Goal: Find contact information: Find contact information

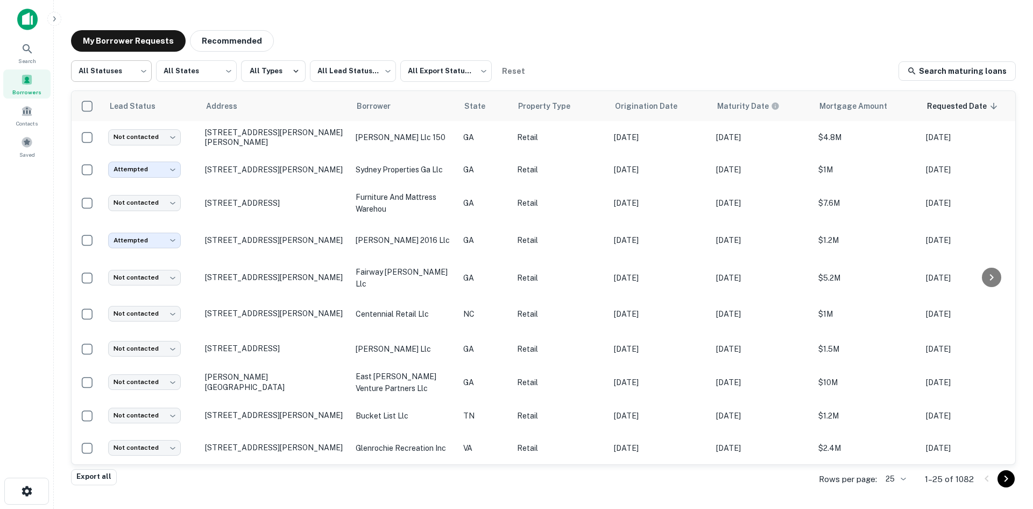
click at [119, 72] on body "Search Borrowers Contacts Saved My Borrower Requests Recommended All Statuses *…" at bounding box center [516, 254] width 1033 height 509
click at [118, 132] on li "Fulfilled" at bounding box center [111, 137] width 81 height 19
type input "*********"
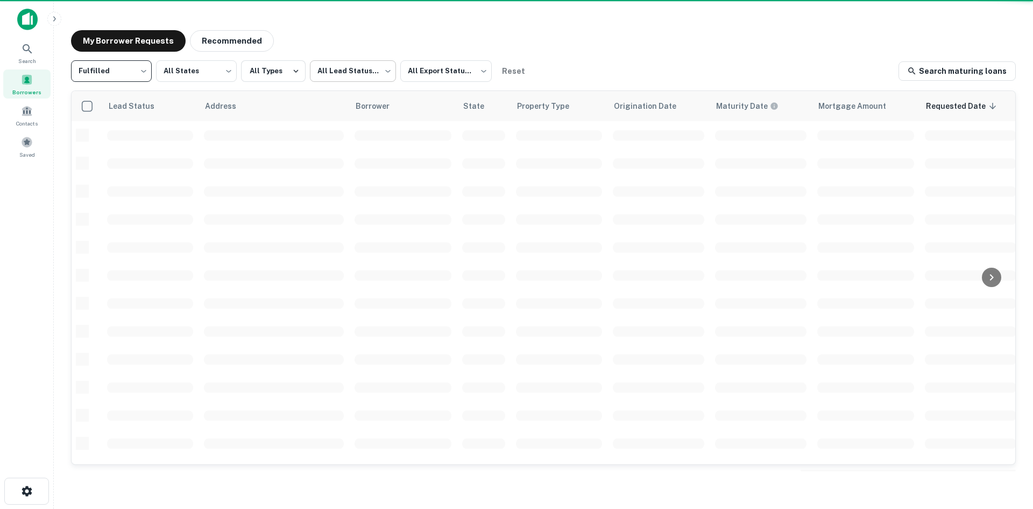
click at [316, 67] on body "Search Borrowers Contacts Saved My Borrower Requests Recommended Fulfilled ****…" at bounding box center [516, 254] width 1033 height 509
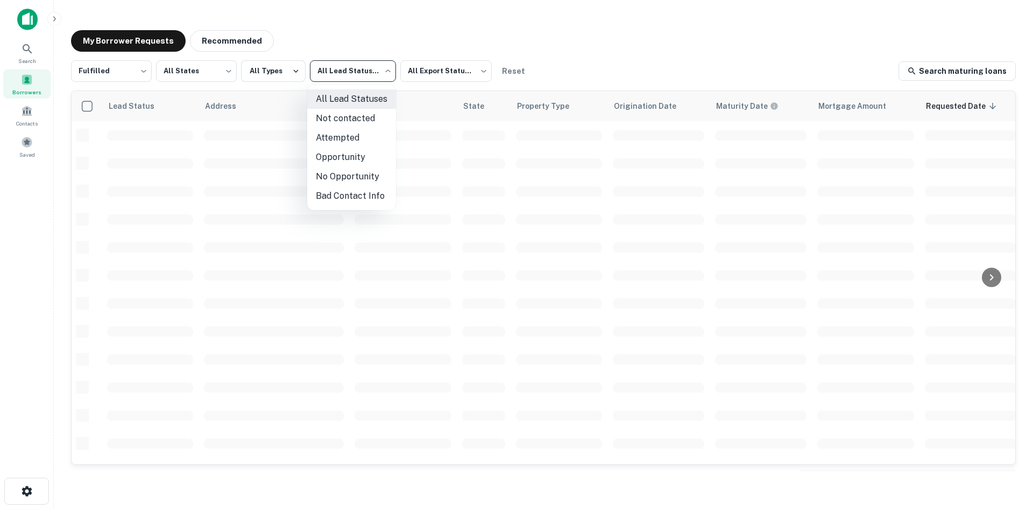
click at [325, 118] on li "Not contacted" at bounding box center [351, 118] width 89 height 19
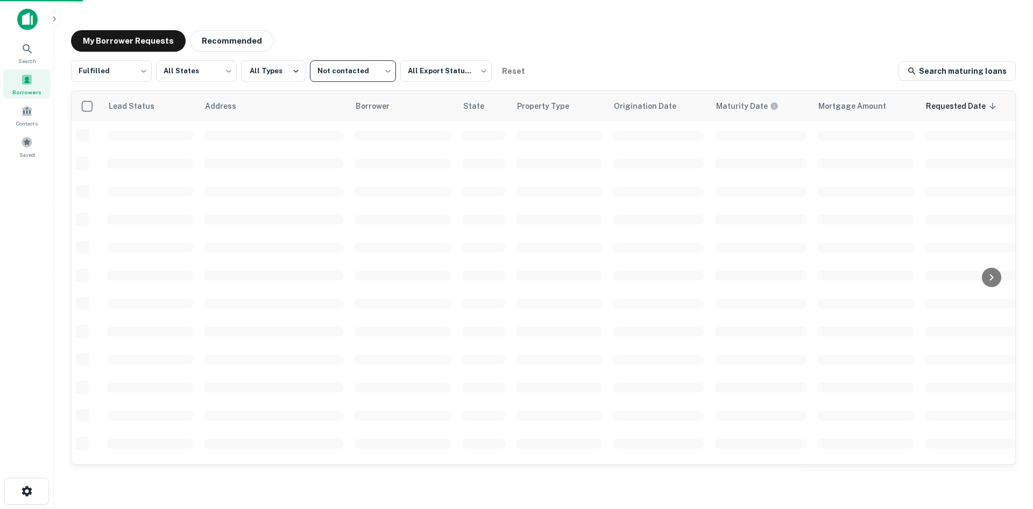
type input "****"
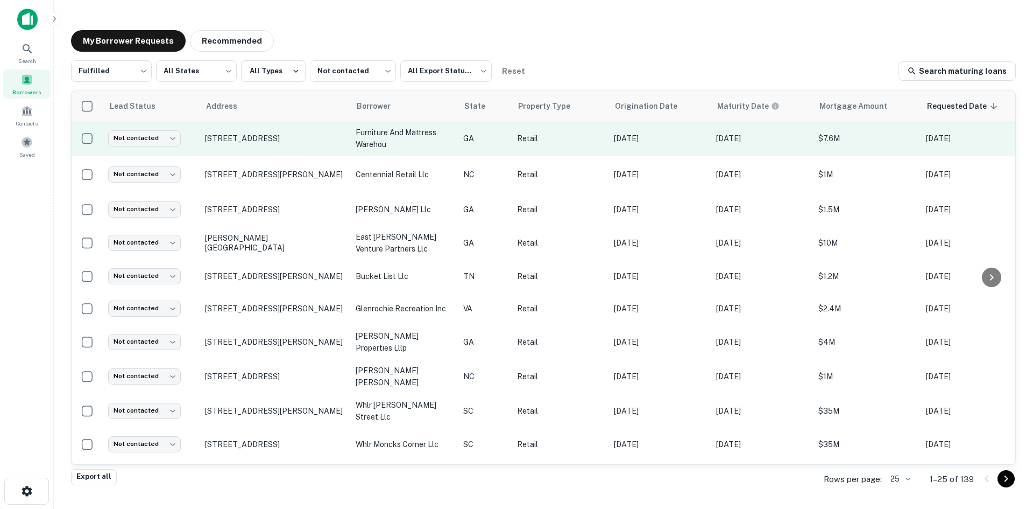
click at [235, 153] on td "[STREET_ADDRESS]" at bounding box center [275, 138] width 151 height 34
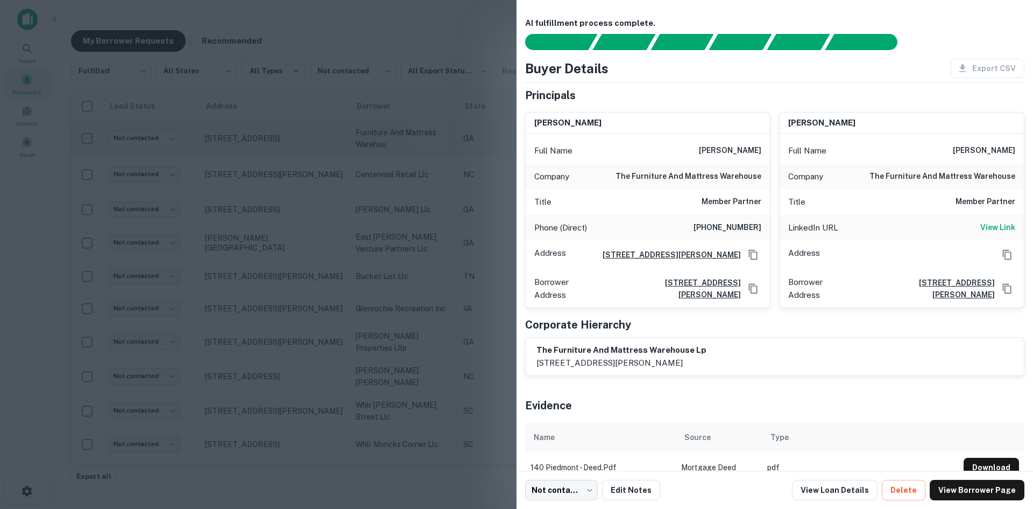
click at [235, 153] on div at bounding box center [516, 254] width 1033 height 509
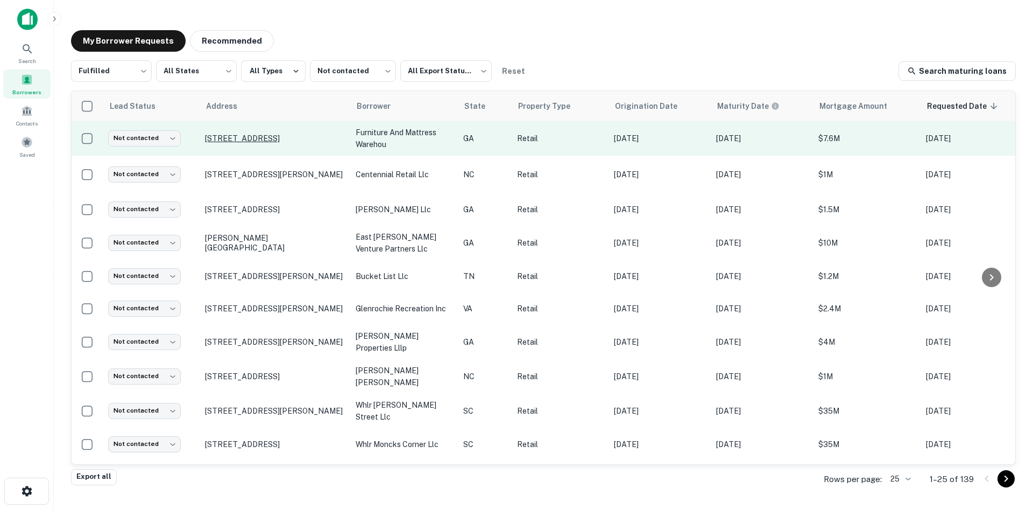
click at [243, 138] on p "[STREET_ADDRESS]" at bounding box center [275, 138] width 140 height 10
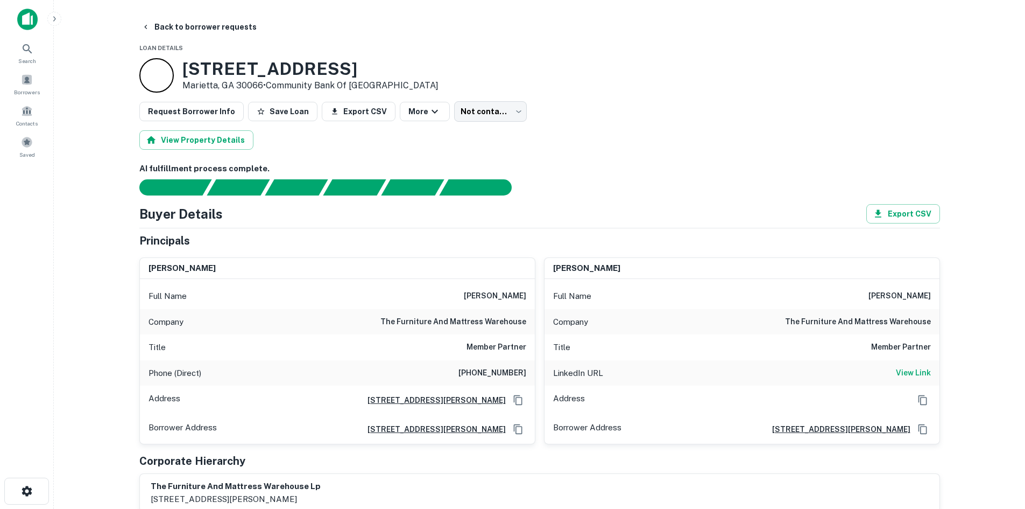
click at [515, 374] on h6 "[PHONE_NUMBER]" at bounding box center [493, 373] width 68 height 13
click at [514, 373] on h6 "[PHONE_NUMBER]" at bounding box center [493, 373] width 68 height 13
copy h6 "[PHONE_NUMBER]"
click at [209, 31] on button "Back to borrower requests" at bounding box center [199, 26] width 124 height 19
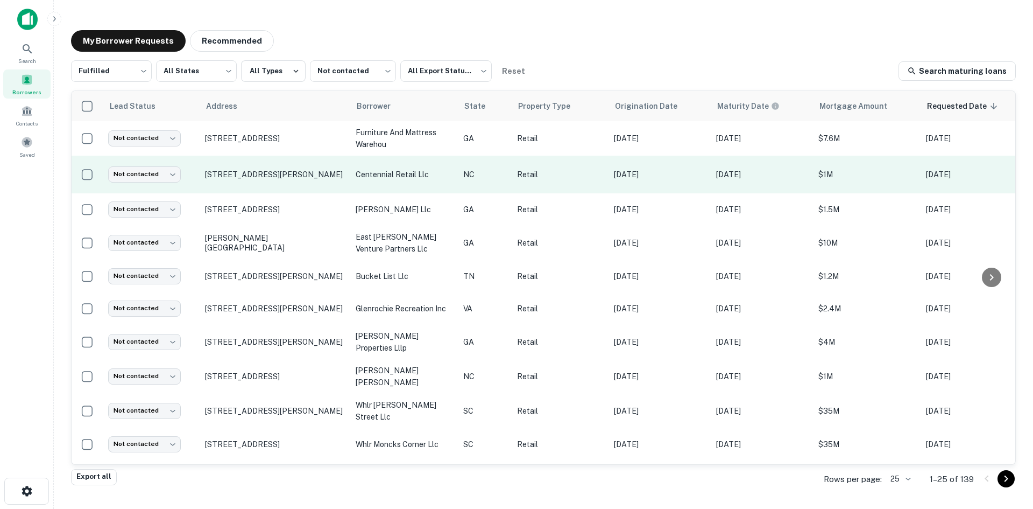
click at [262, 182] on td "[STREET_ADDRESS][PERSON_NAME]" at bounding box center [275, 175] width 151 height 38
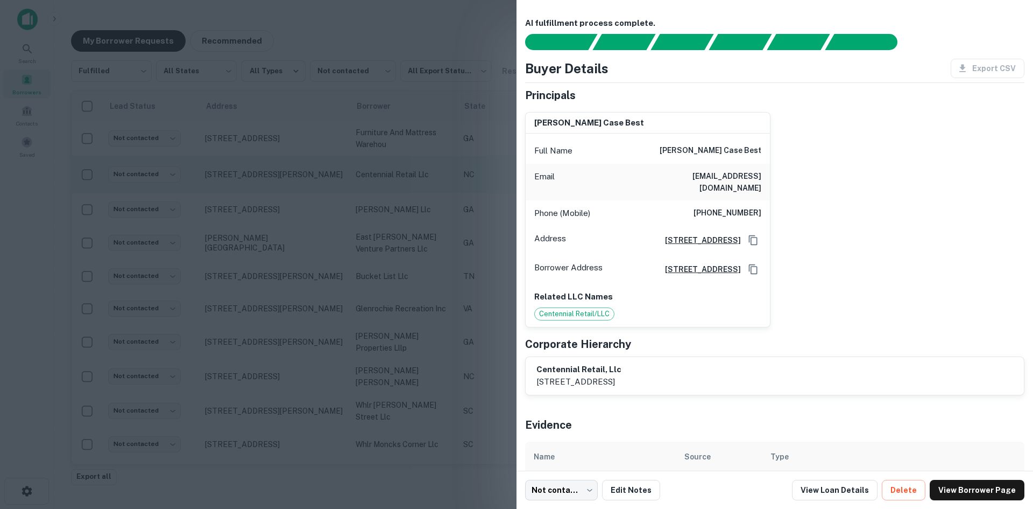
click at [262, 182] on div at bounding box center [516, 254] width 1033 height 509
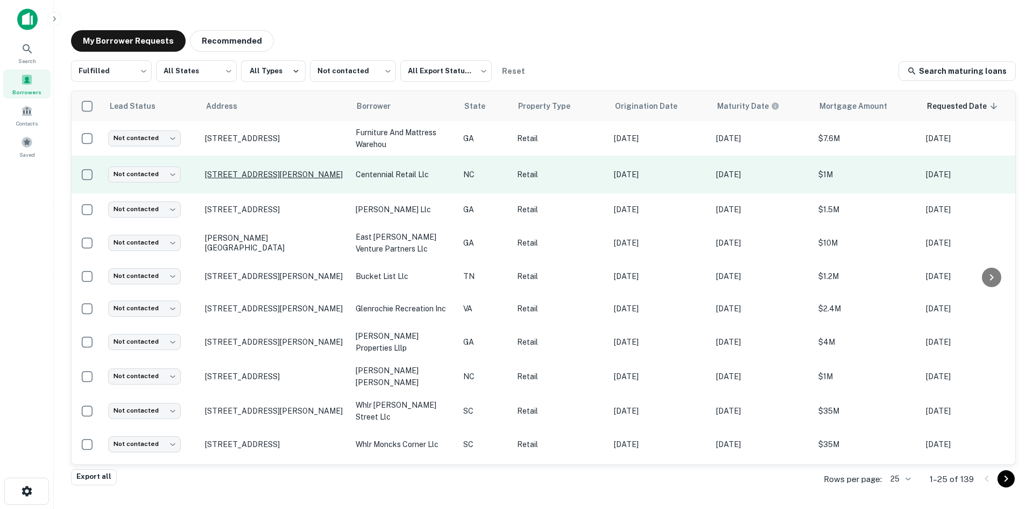
click at [264, 177] on p "[STREET_ADDRESS][PERSON_NAME]" at bounding box center [275, 175] width 140 height 10
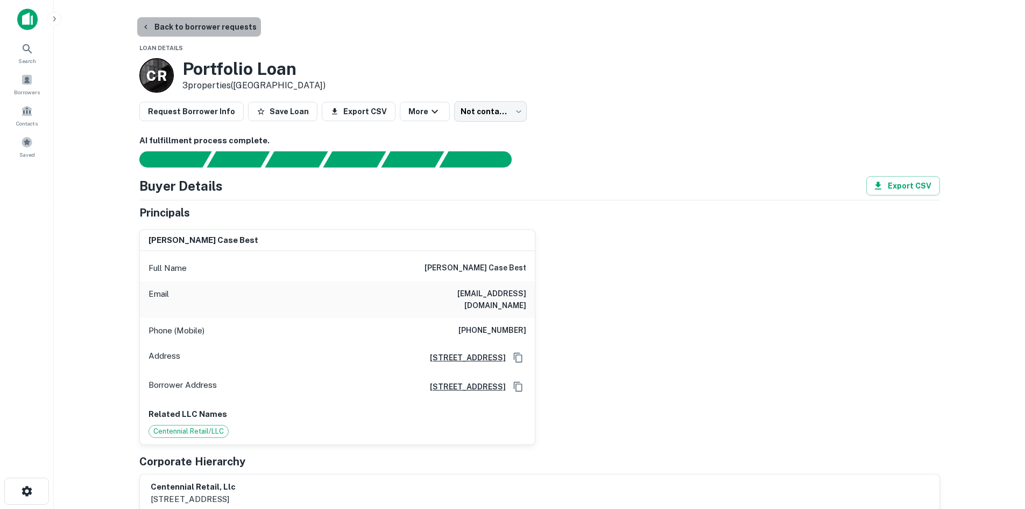
click at [219, 29] on button "Back to borrower requests" at bounding box center [199, 26] width 124 height 19
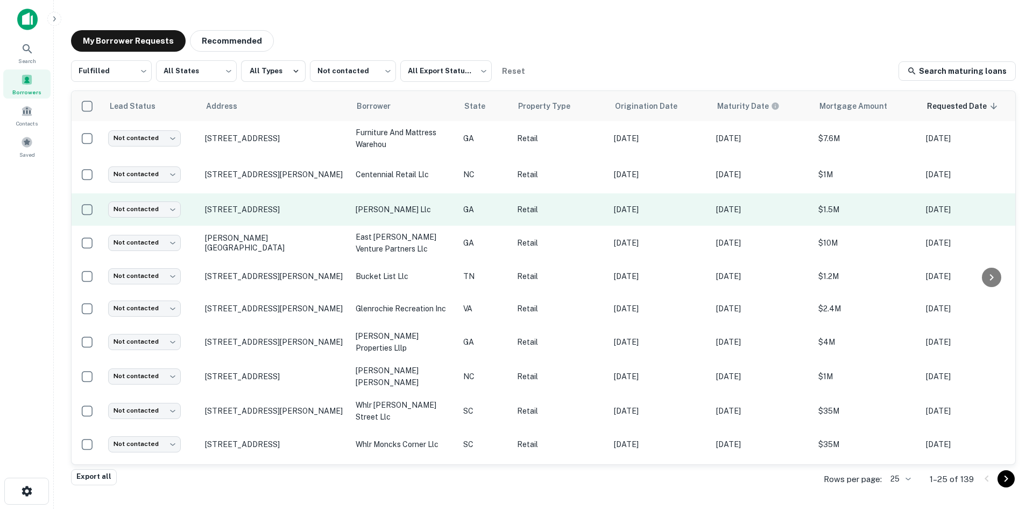
click at [258, 223] on td "[STREET_ADDRESS]" at bounding box center [275, 209] width 151 height 32
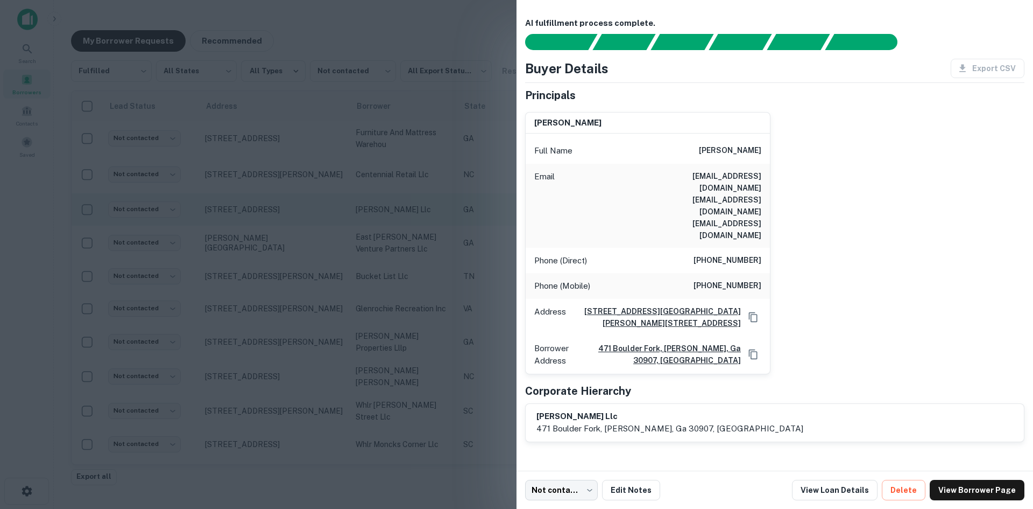
click at [258, 223] on div at bounding box center [516, 254] width 1033 height 509
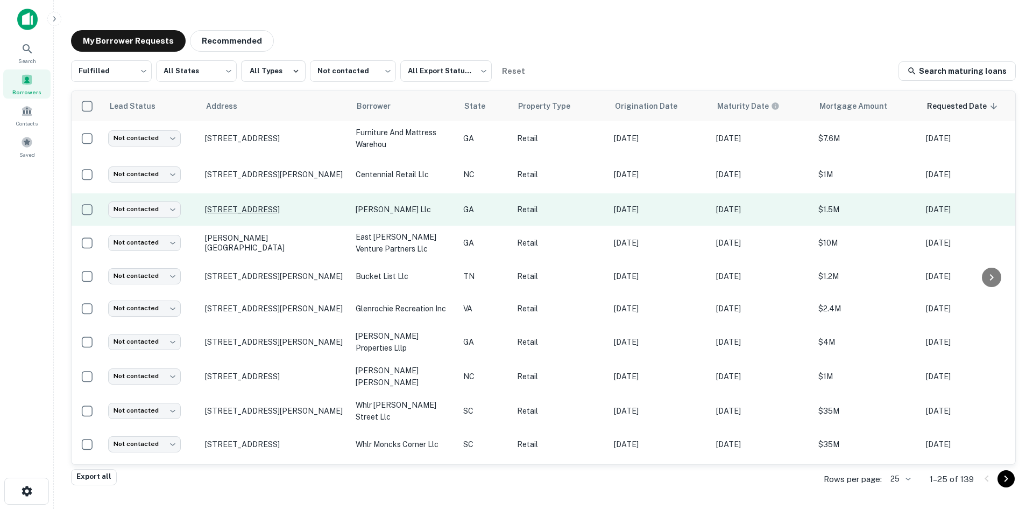
click at [257, 205] on p "[STREET_ADDRESS]" at bounding box center [275, 210] width 140 height 10
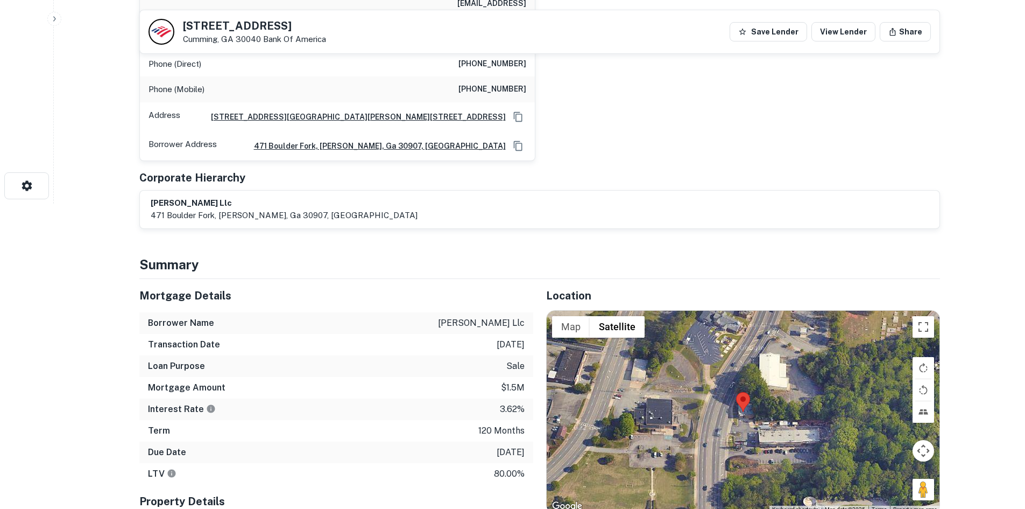
scroll to position [377, 0]
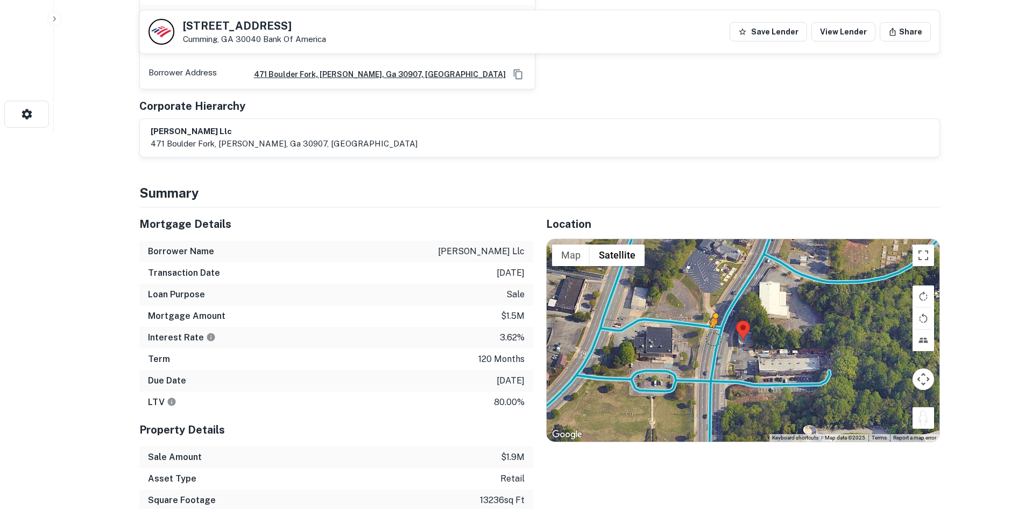
drag, startPoint x: 930, startPoint y: 396, endPoint x: 714, endPoint y: 309, distance: 232.3
click at [714, 310] on div "To activate drag with keyboard, press Alt + Enter. Once in keyboard drag state,…" at bounding box center [743, 340] width 393 height 202
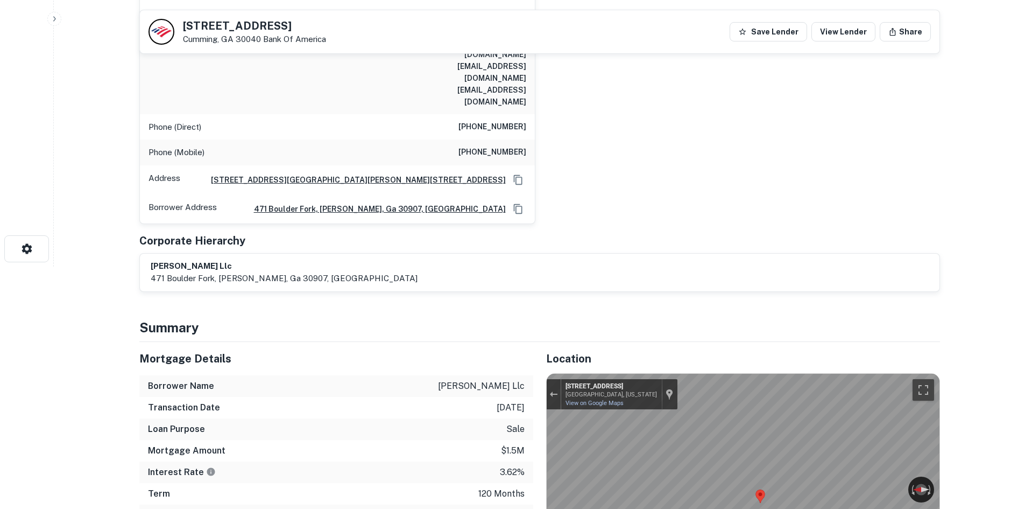
scroll to position [108, 0]
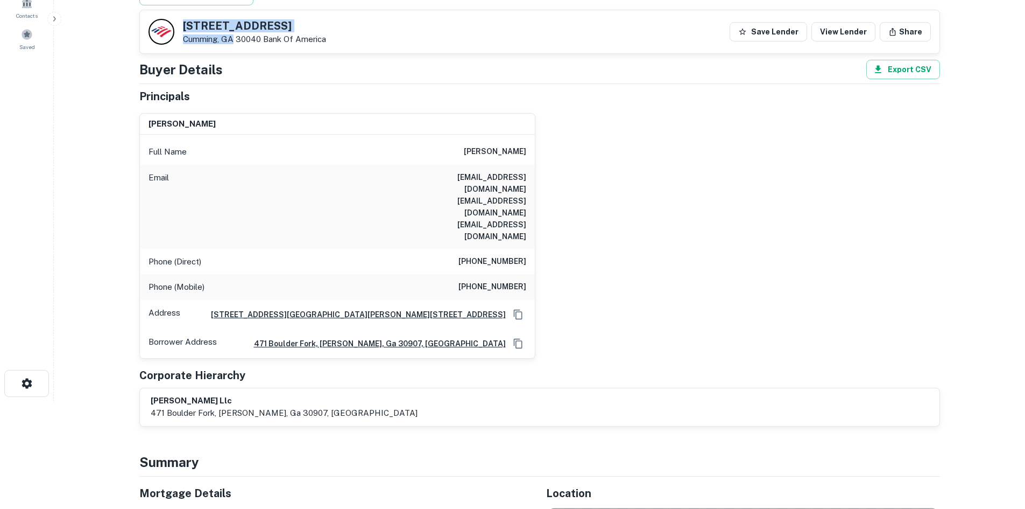
drag, startPoint x: 182, startPoint y: 24, endPoint x: 233, endPoint y: 41, distance: 53.6
click at [233, 41] on div "[STREET_ADDRESS] Bank Of America" at bounding box center [238, 32] width 178 height 26
copy div "[STREET_ADDRESS]"
click at [493, 255] on h6 "[PHONE_NUMBER]" at bounding box center [493, 261] width 68 height 13
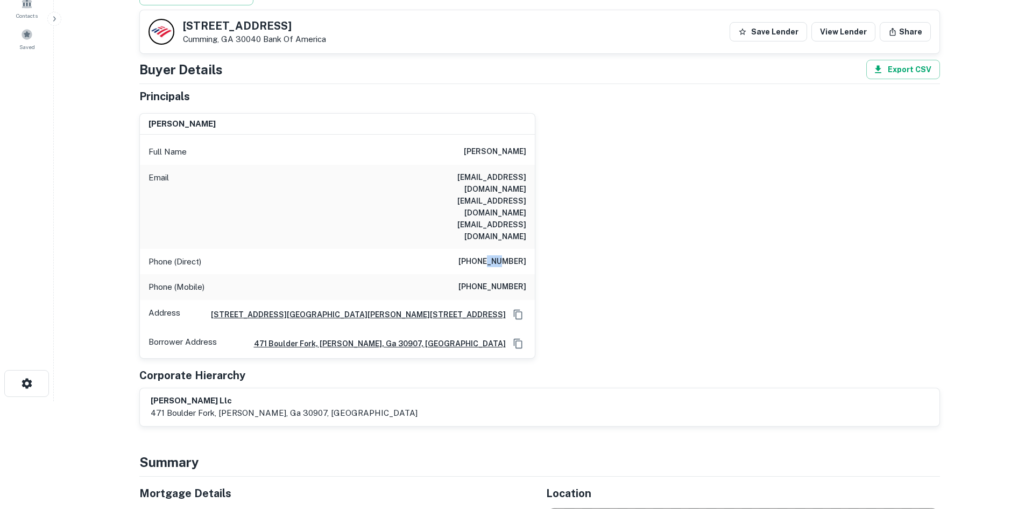
click at [493, 255] on h6 "[PHONE_NUMBER]" at bounding box center [493, 261] width 68 height 13
click at [482, 55] on div "AI fulfillment process complete. Buyer Details Export CSV Principals [PERSON_NA…" at bounding box center [539, 222] width 801 height 408
click at [521, 280] on h6 "[PHONE_NUMBER]" at bounding box center [493, 286] width 68 height 13
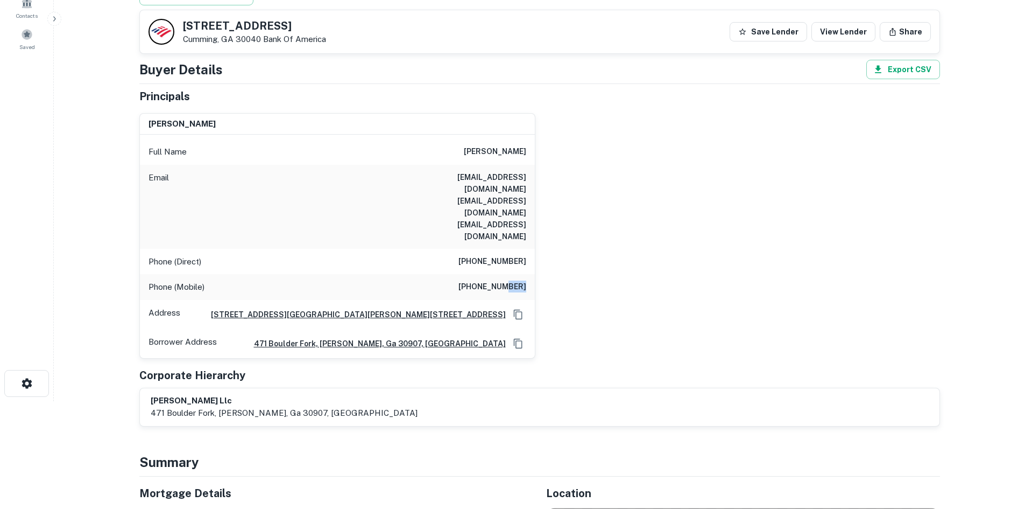
click at [521, 280] on h6 "[PHONE_NUMBER]" at bounding box center [493, 286] width 68 height 13
click at [520, 280] on h6 "[PHONE_NUMBER]" at bounding box center [493, 286] width 68 height 13
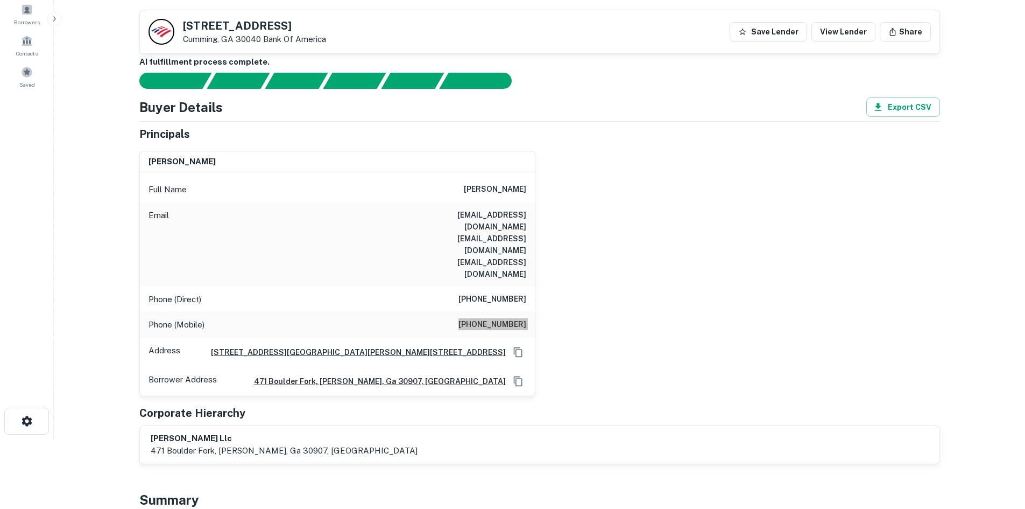
scroll to position [54, 0]
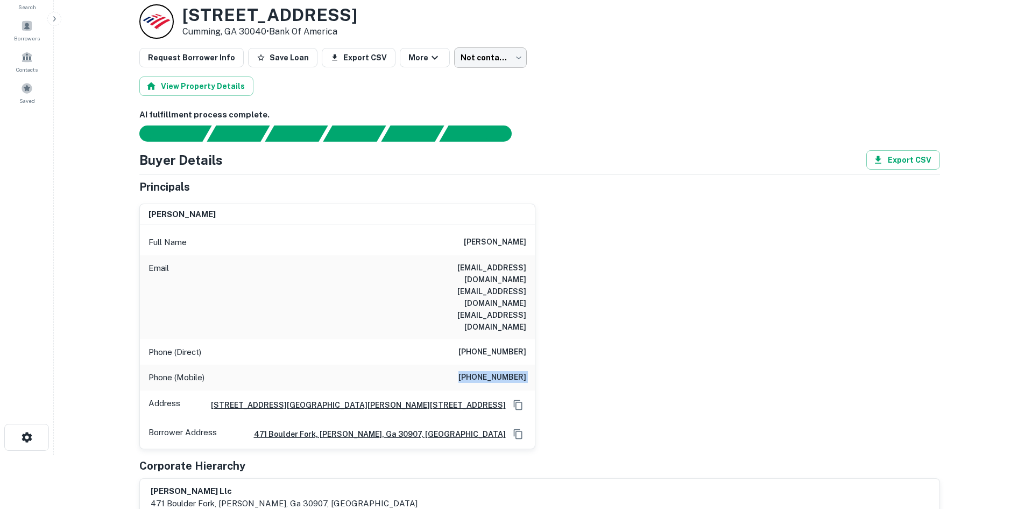
click at [502, 65] on body "Search Borrowers Contacts Saved Back to borrower requests Loan Details [STREET_…" at bounding box center [512, 200] width 1025 height 509
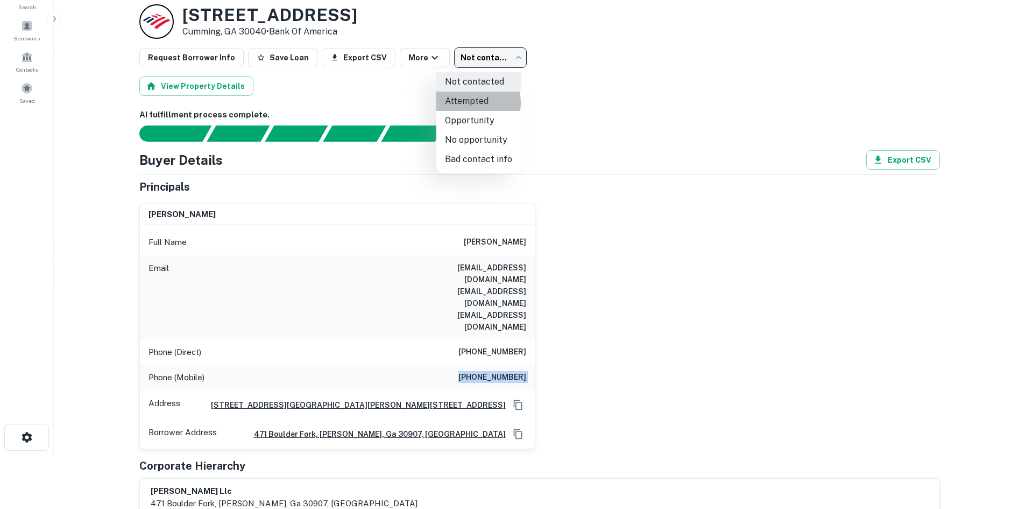
click at [470, 102] on li "Attempted" at bounding box center [479, 101] width 85 height 19
type input "*********"
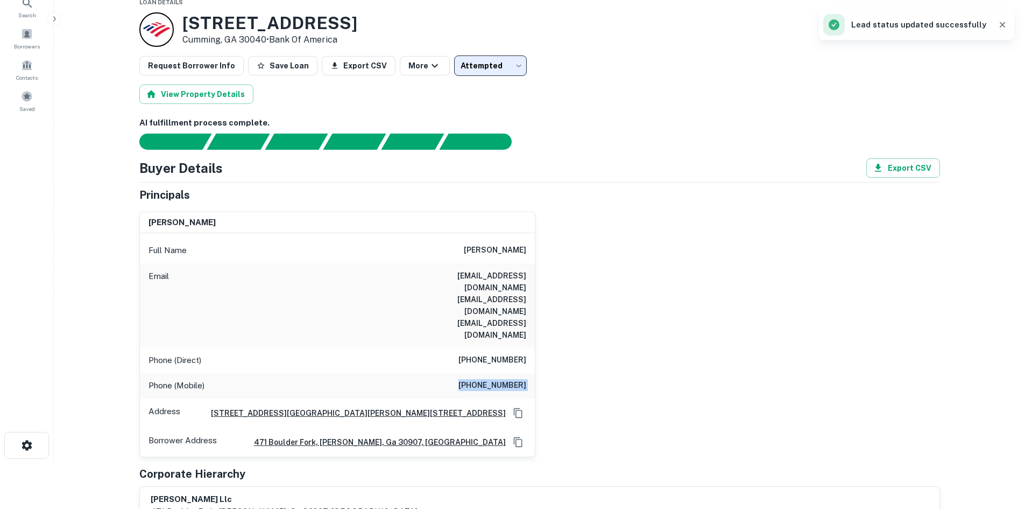
scroll to position [0, 0]
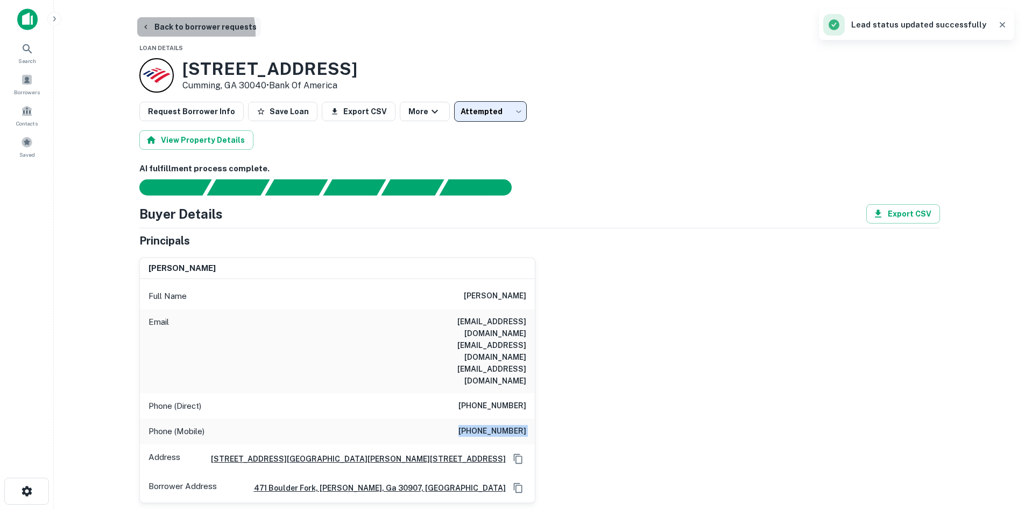
click at [176, 33] on button "Back to borrower requests" at bounding box center [199, 26] width 124 height 19
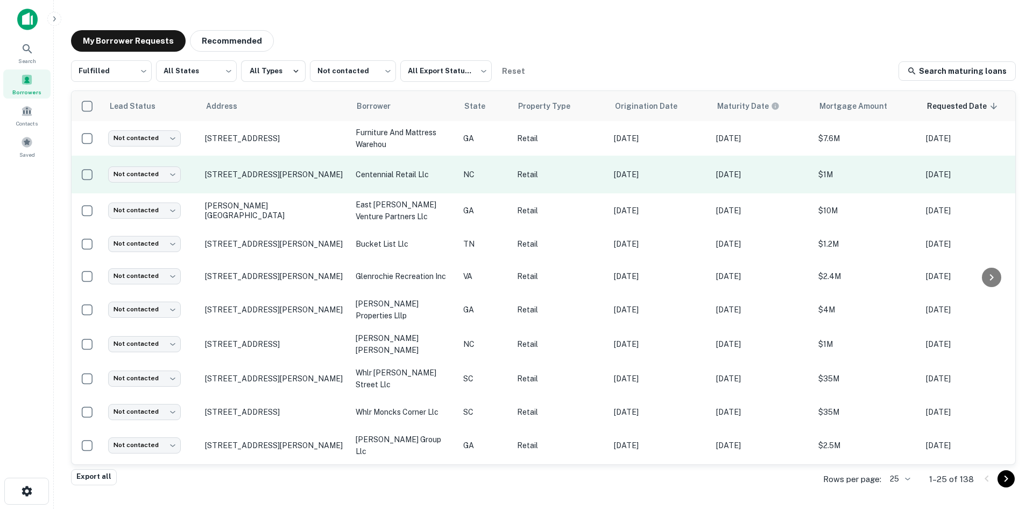
click at [250, 189] on td "[STREET_ADDRESS][PERSON_NAME]" at bounding box center [275, 175] width 151 height 38
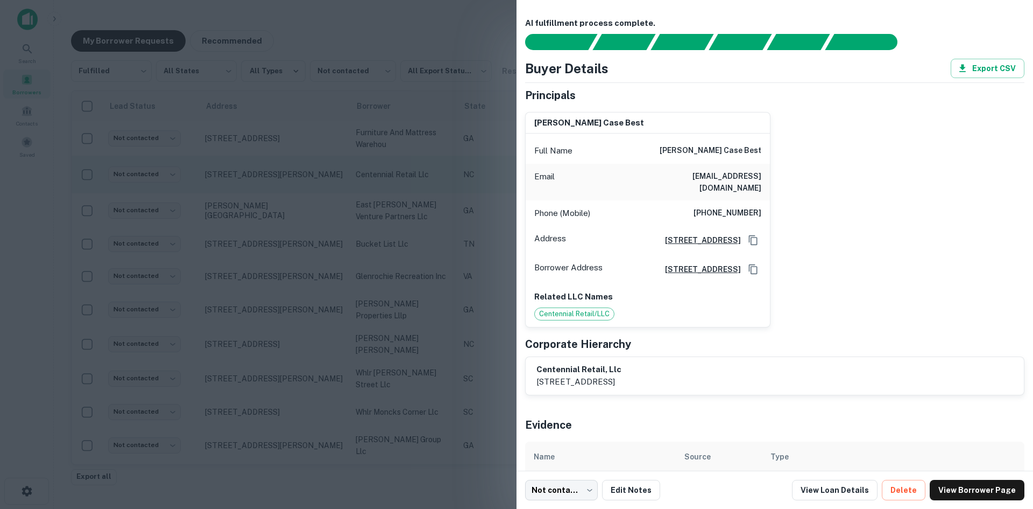
click at [250, 189] on div at bounding box center [516, 254] width 1033 height 509
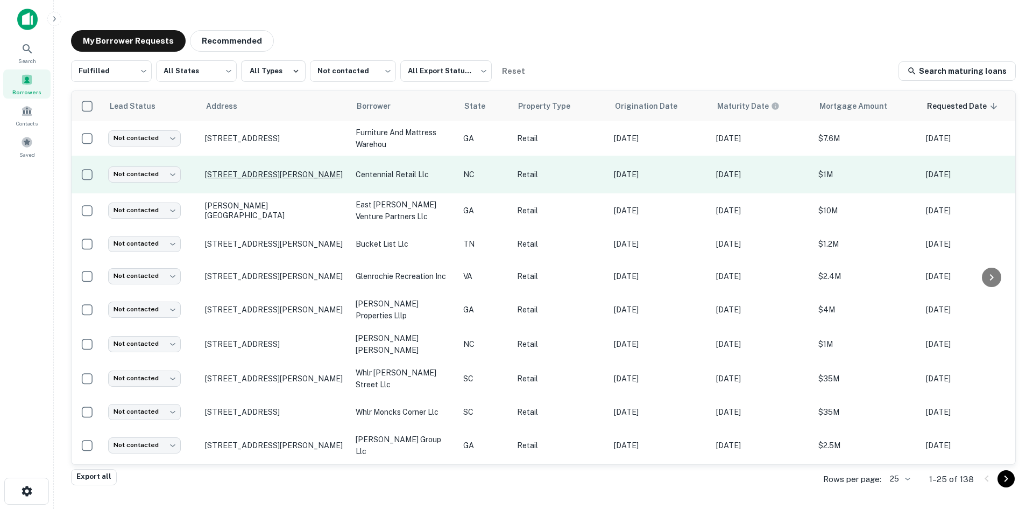
click at [255, 178] on p "[STREET_ADDRESS][PERSON_NAME]" at bounding box center [275, 175] width 140 height 10
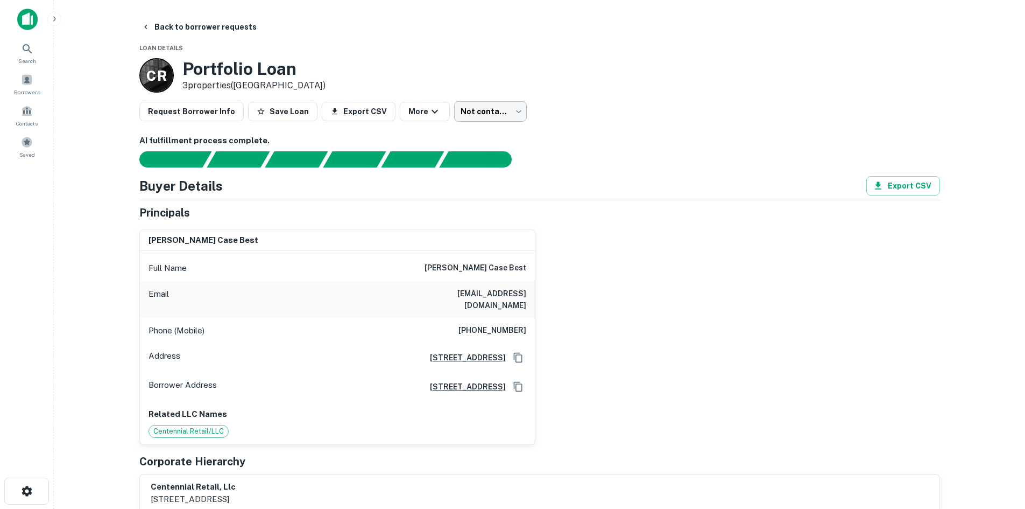
click at [460, 112] on body "Search Borrowers Contacts Saved Back to borrower requests Loan Details C R Port…" at bounding box center [512, 254] width 1025 height 509
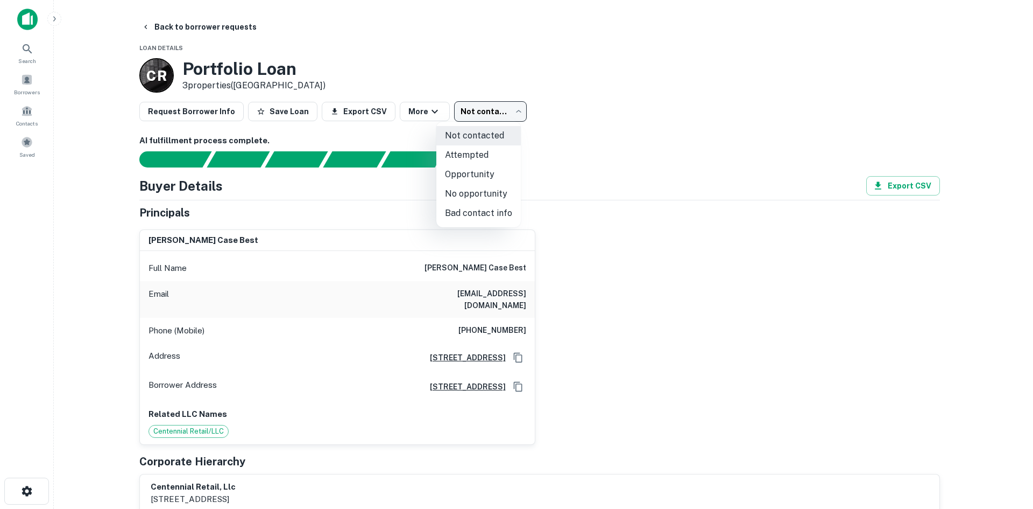
click at [460, 190] on li "No opportunity" at bounding box center [479, 193] width 85 height 19
type input "**********"
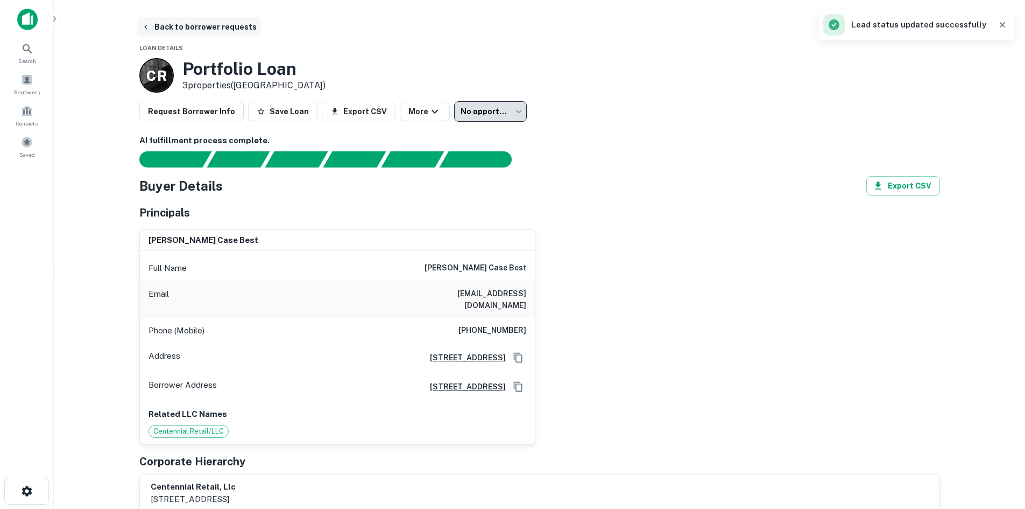
click at [215, 36] on button "Back to borrower requests" at bounding box center [199, 26] width 124 height 19
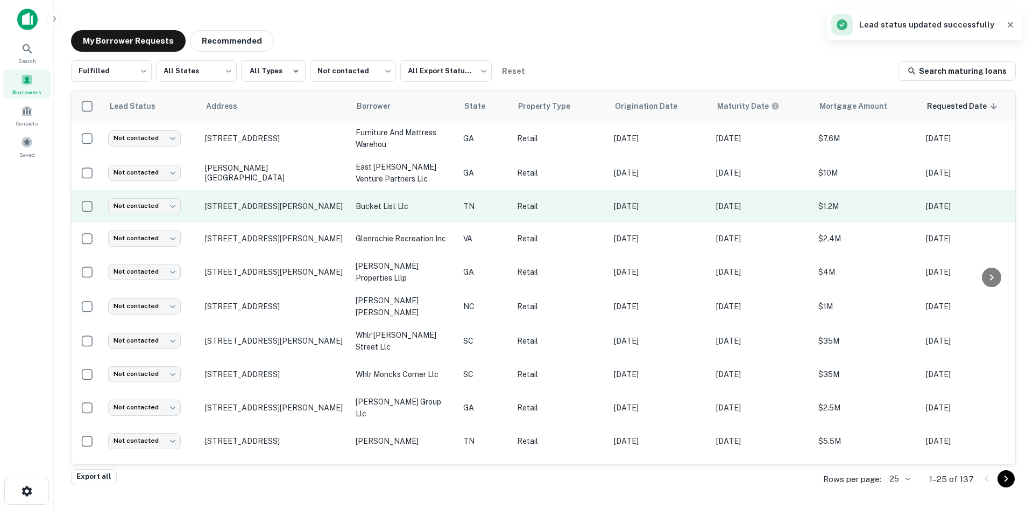
click at [302, 218] on td "[STREET_ADDRESS][PERSON_NAME]" at bounding box center [275, 206] width 151 height 32
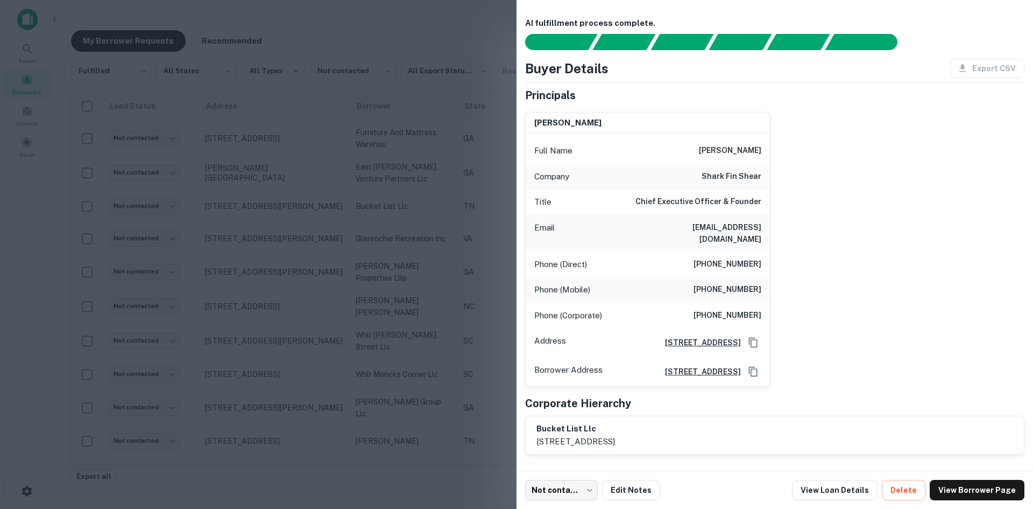
click at [302, 219] on div at bounding box center [516, 254] width 1033 height 509
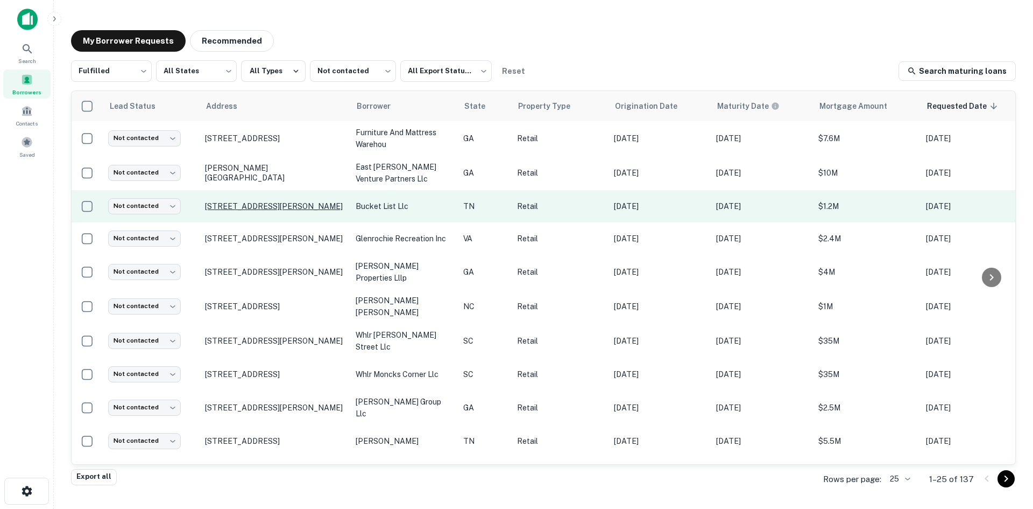
click at [305, 201] on p "[STREET_ADDRESS][PERSON_NAME]" at bounding box center [275, 206] width 140 height 10
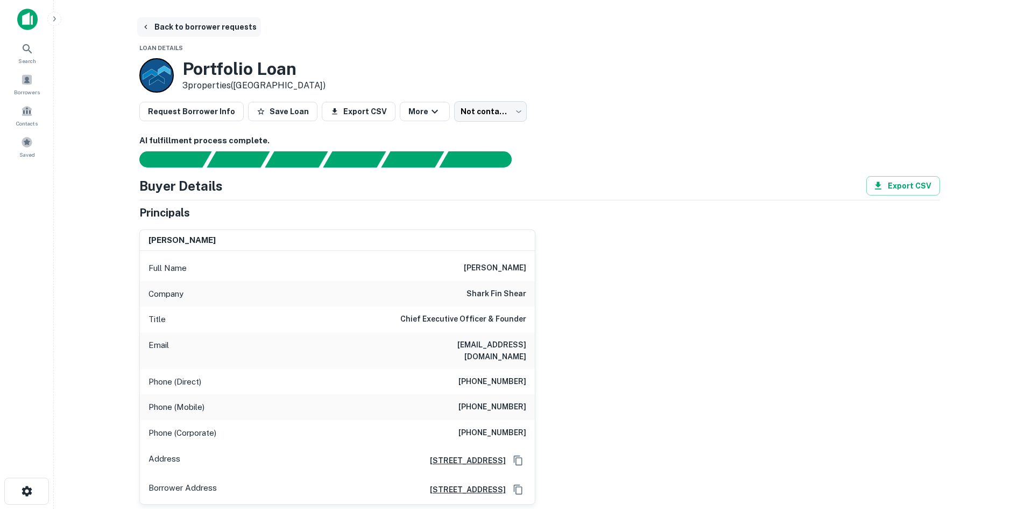
click at [214, 33] on button "Back to borrower requests" at bounding box center [199, 26] width 124 height 19
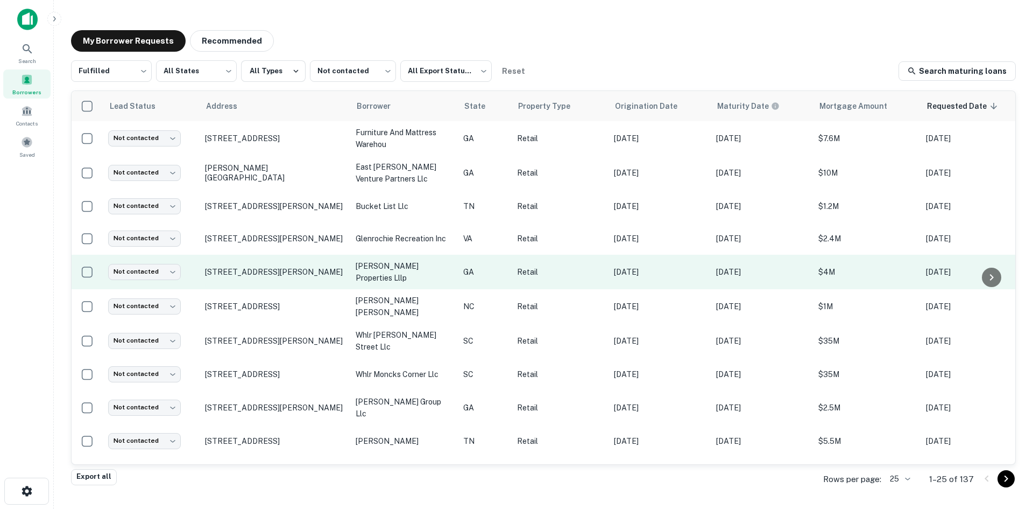
click at [290, 256] on td "[STREET_ADDRESS][PERSON_NAME]" at bounding box center [275, 272] width 151 height 34
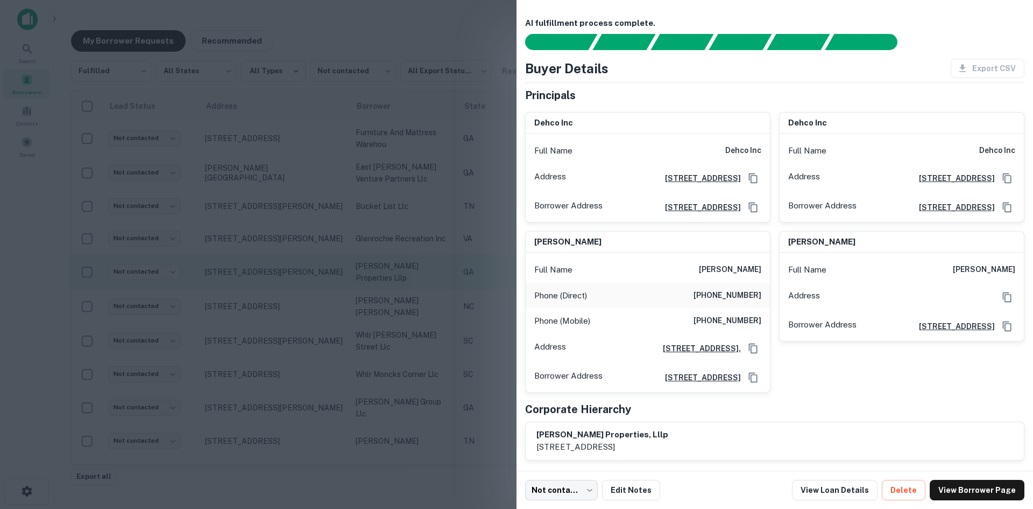
click at [290, 256] on div at bounding box center [516, 254] width 1033 height 509
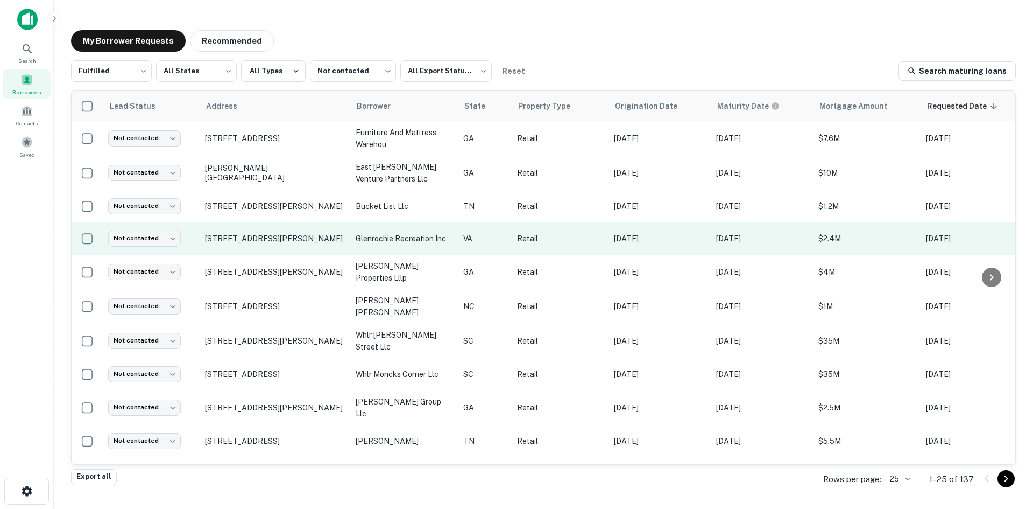
click at [292, 237] on p "[STREET_ADDRESS][PERSON_NAME]" at bounding box center [275, 239] width 140 height 10
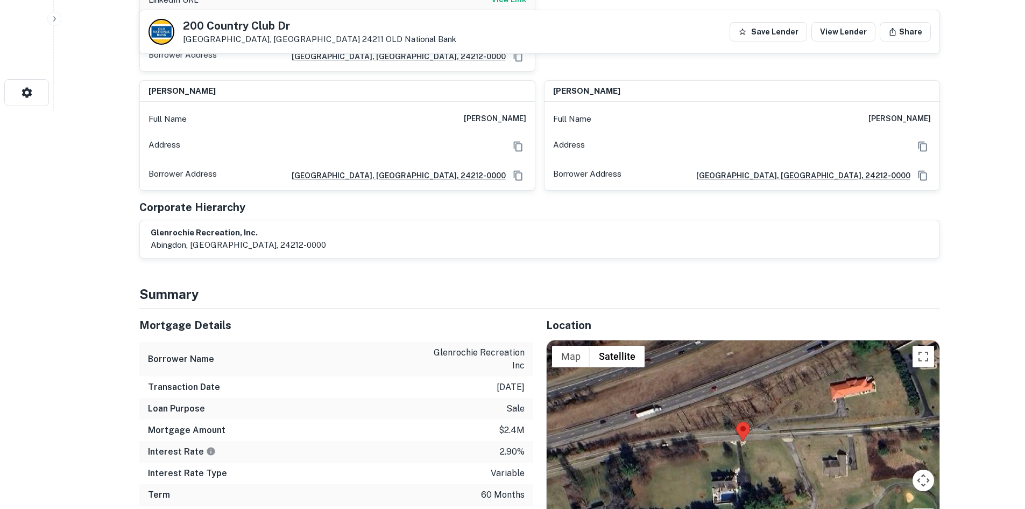
scroll to position [448, 0]
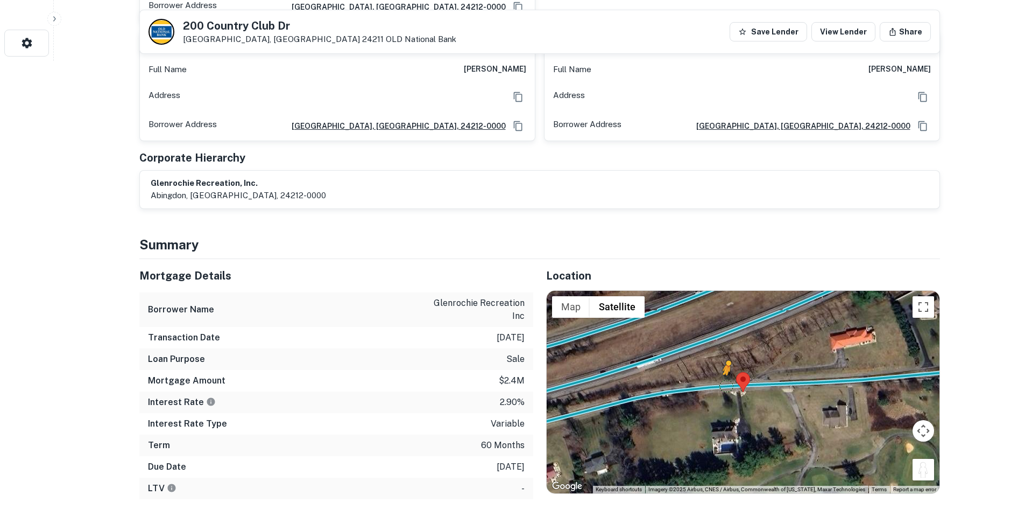
drag, startPoint x: 919, startPoint y: 467, endPoint x: 726, endPoint y: 374, distance: 214.7
click at [726, 374] on div "To activate drag with keyboard, press Alt + Enter. Once in keyboard drag state,…" at bounding box center [743, 392] width 393 height 202
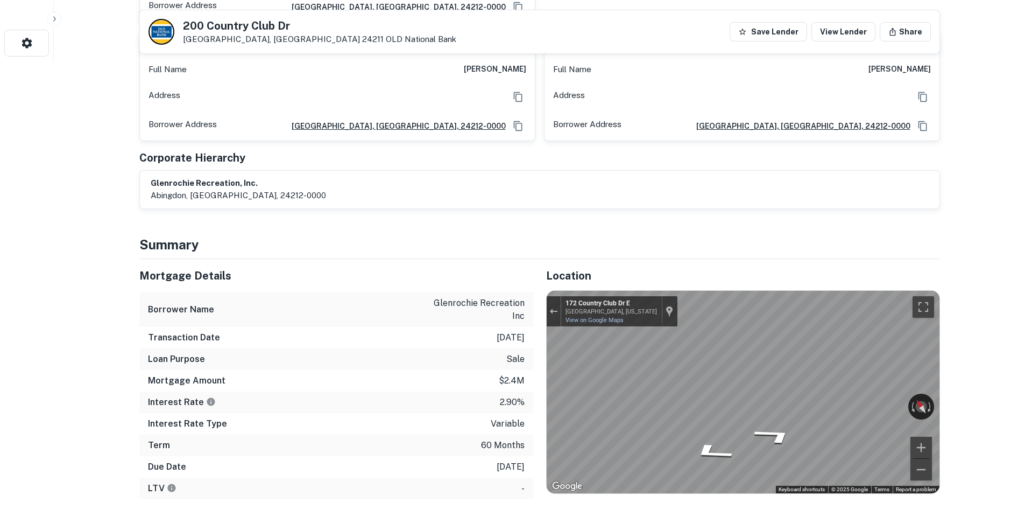
click at [541, 351] on div "Location ← Move left → Move right ↑ Move up ↓ Move down + Zoom in - Zoom out Ho…" at bounding box center [736, 439] width 407 height 360
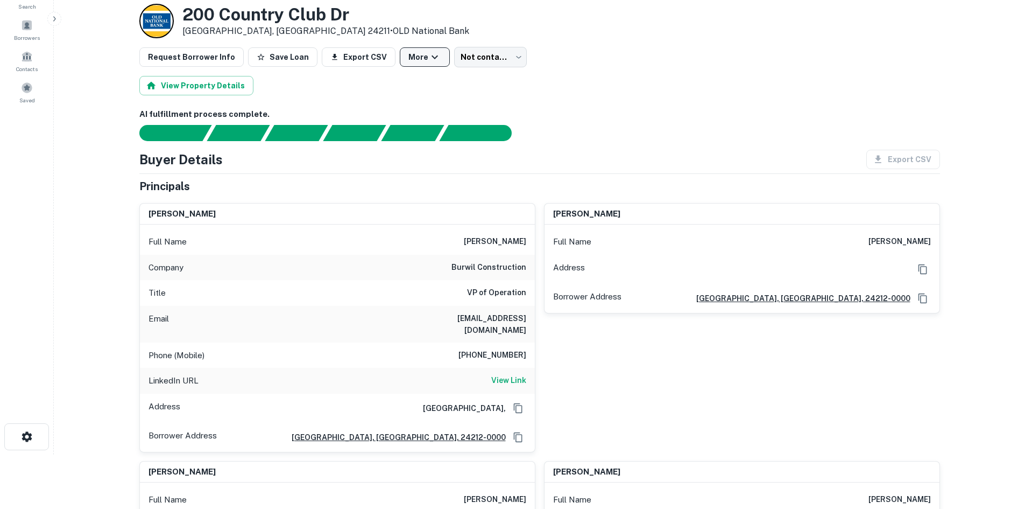
scroll to position [0, 0]
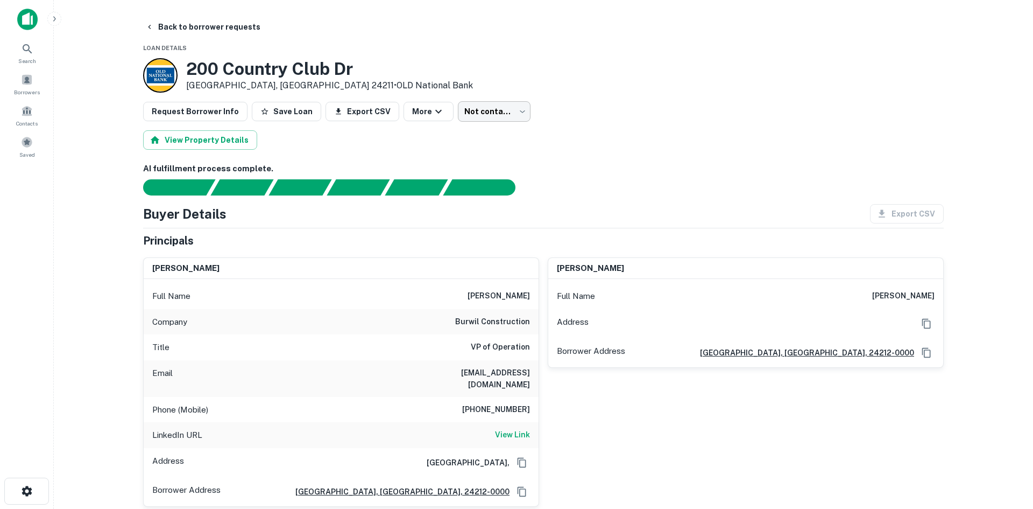
click at [460, 112] on body "Search Borrowers Contacts Saved Back to borrower requests Loan Details [STREET_…" at bounding box center [516, 254] width 1033 height 509
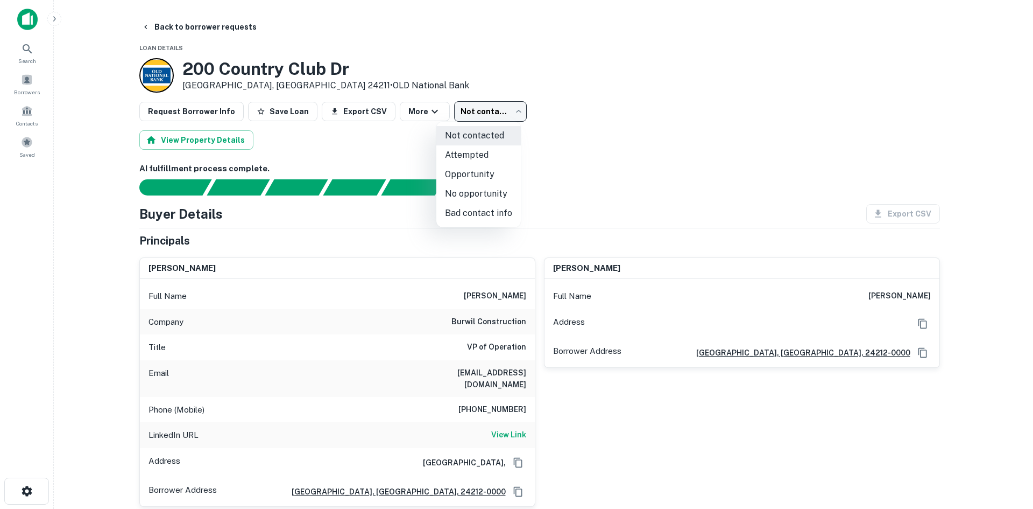
click at [470, 190] on li "No opportunity" at bounding box center [479, 193] width 85 height 19
type input "**********"
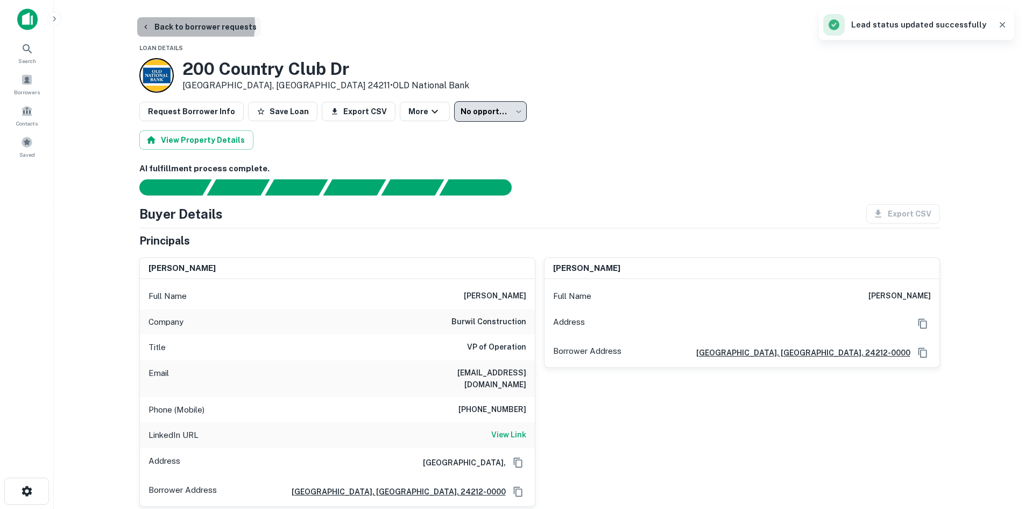
click at [189, 26] on button "Back to borrower requests" at bounding box center [199, 26] width 124 height 19
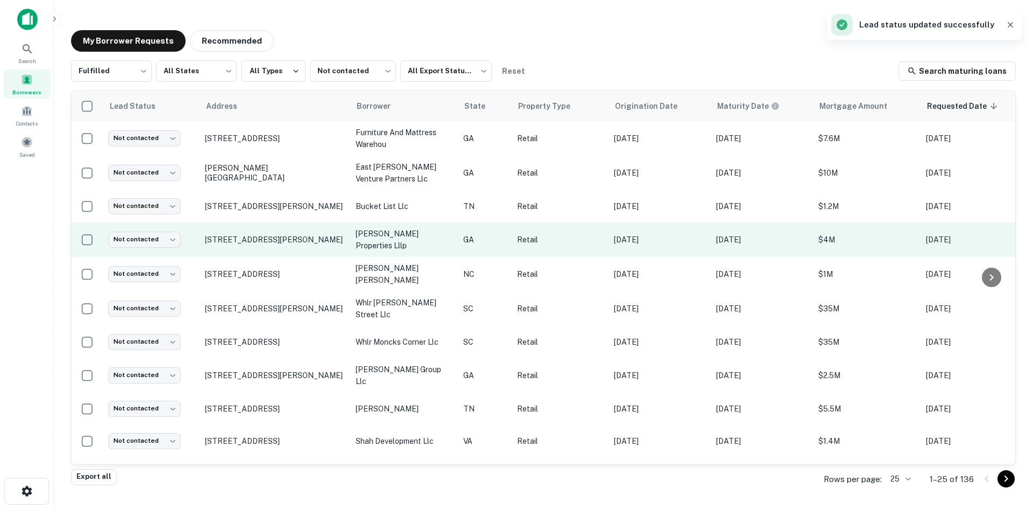
click at [279, 249] on td "[STREET_ADDRESS][PERSON_NAME]" at bounding box center [275, 239] width 151 height 34
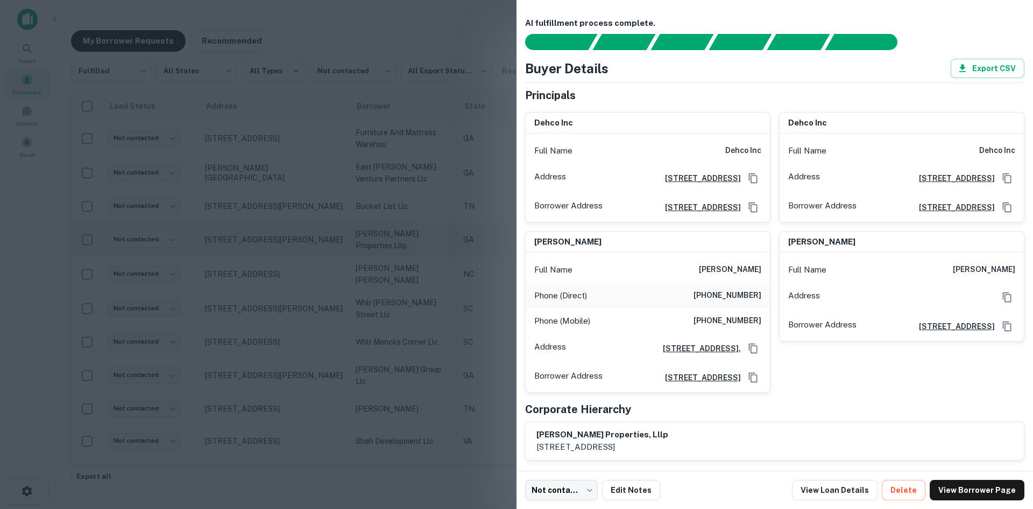
click at [279, 249] on div at bounding box center [516, 254] width 1033 height 509
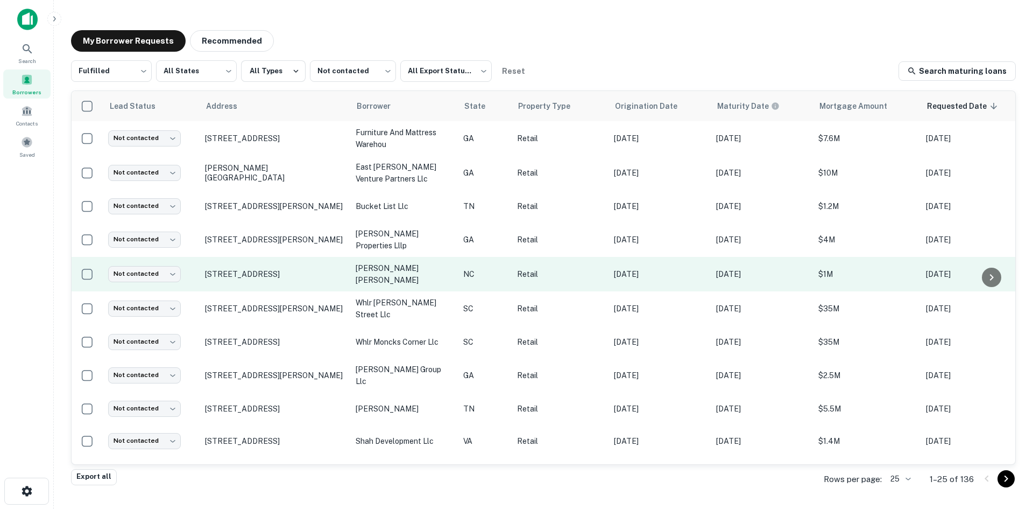
click at [284, 285] on td "[STREET_ADDRESS]" at bounding box center [275, 274] width 151 height 34
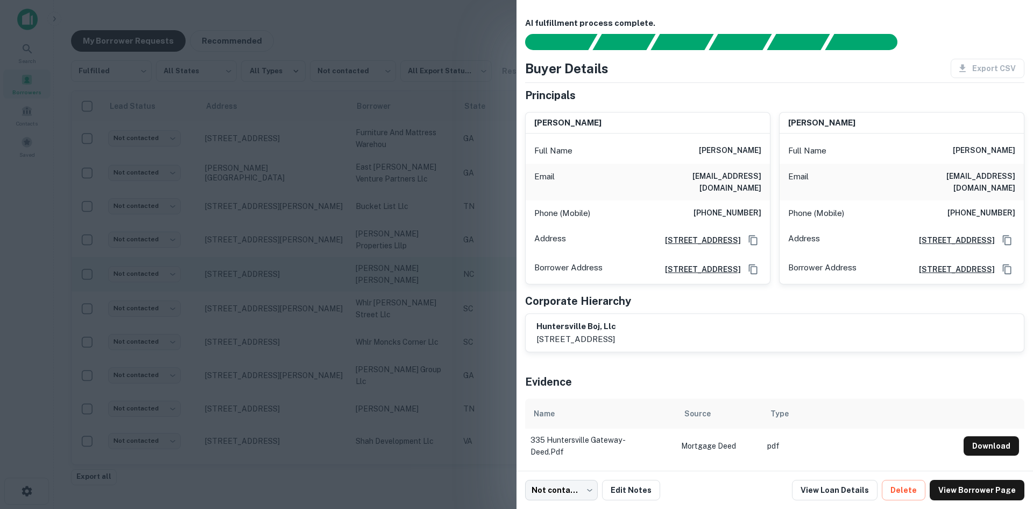
click at [284, 285] on div at bounding box center [516, 254] width 1033 height 509
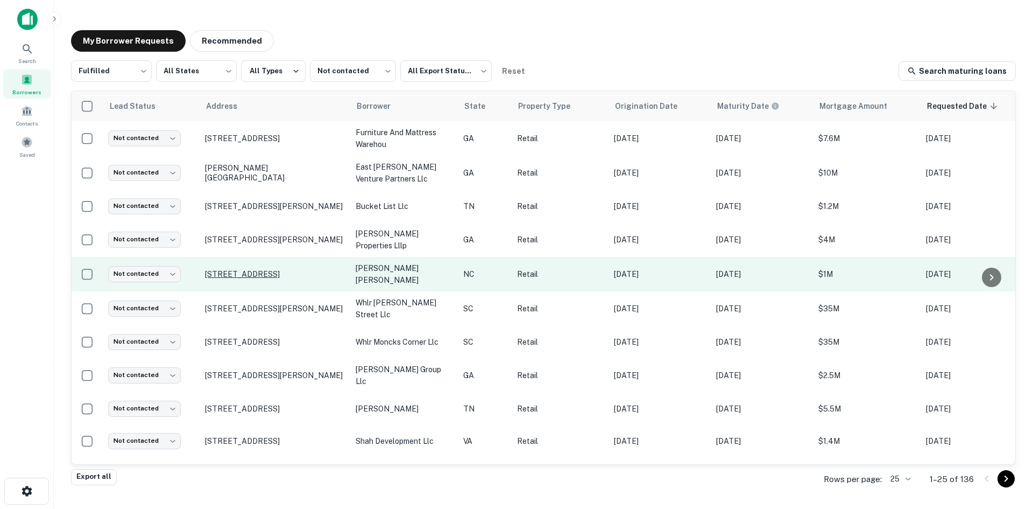
click at [281, 274] on p "[STREET_ADDRESS]" at bounding box center [275, 274] width 140 height 10
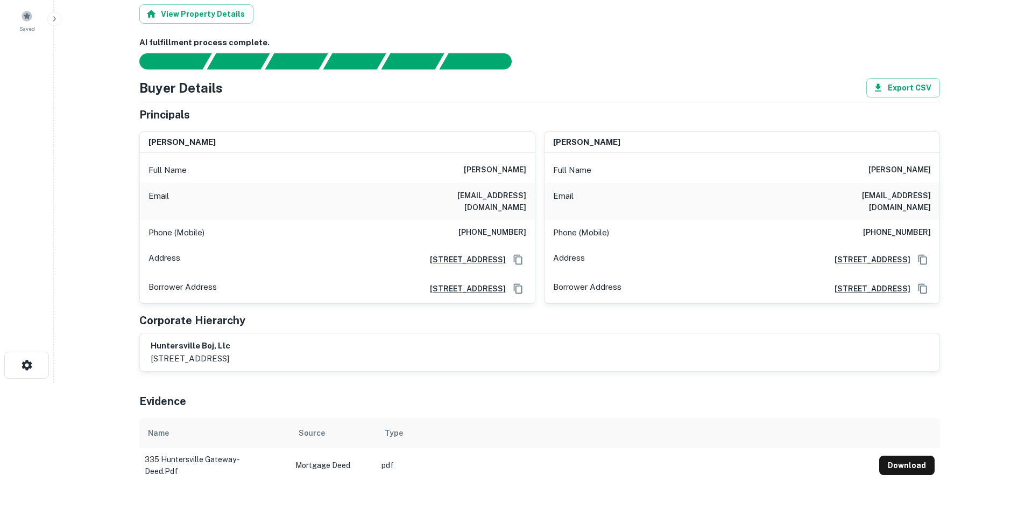
scroll to position [377, 0]
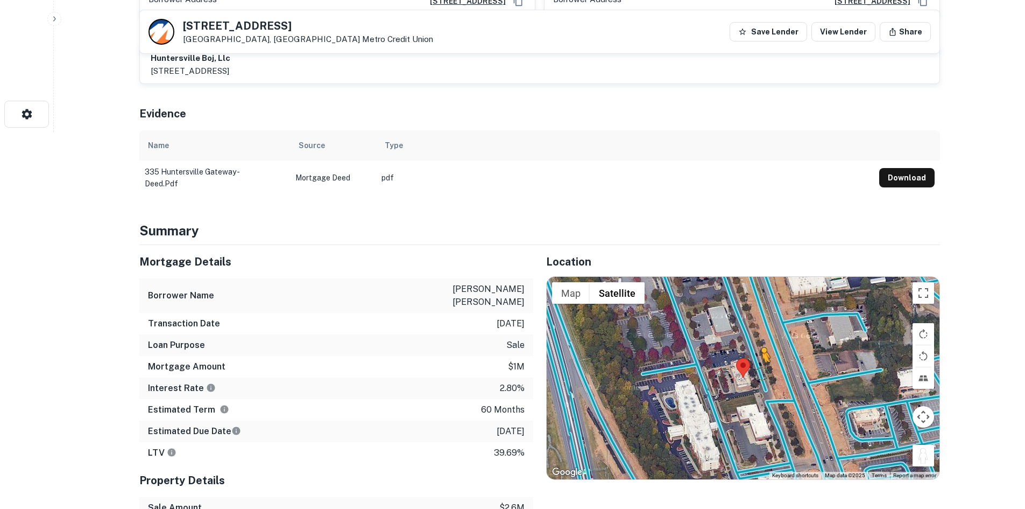
drag, startPoint x: 929, startPoint y: 446, endPoint x: 762, endPoint y: 362, distance: 187.5
click at [762, 362] on div "To activate drag with keyboard, press Alt + Enter. Once in keyboard drag state,…" at bounding box center [743, 378] width 393 height 202
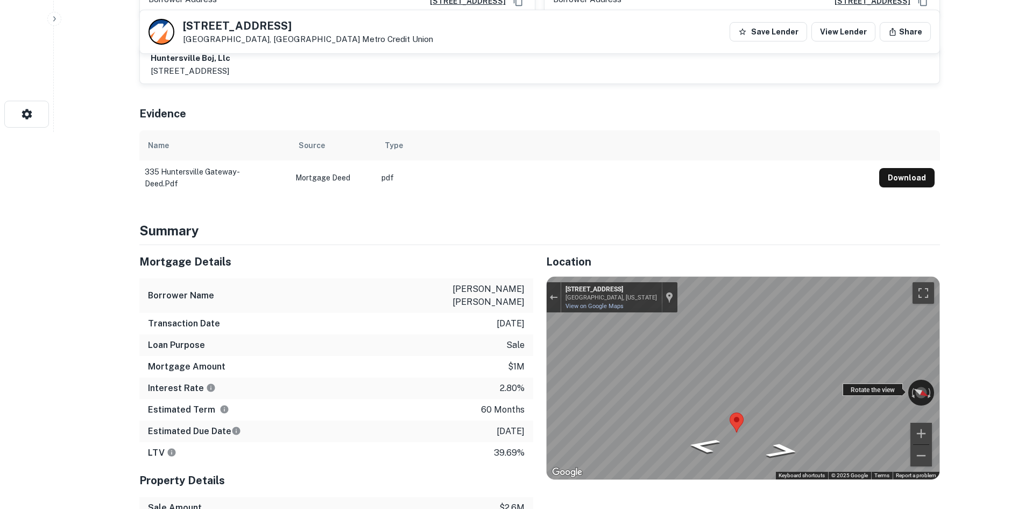
click at [850, 377] on div "← Move left → Move right ↑ Move up ↓ Move down + Zoom in - Zoom out [STREET_ADD…" at bounding box center [743, 378] width 393 height 202
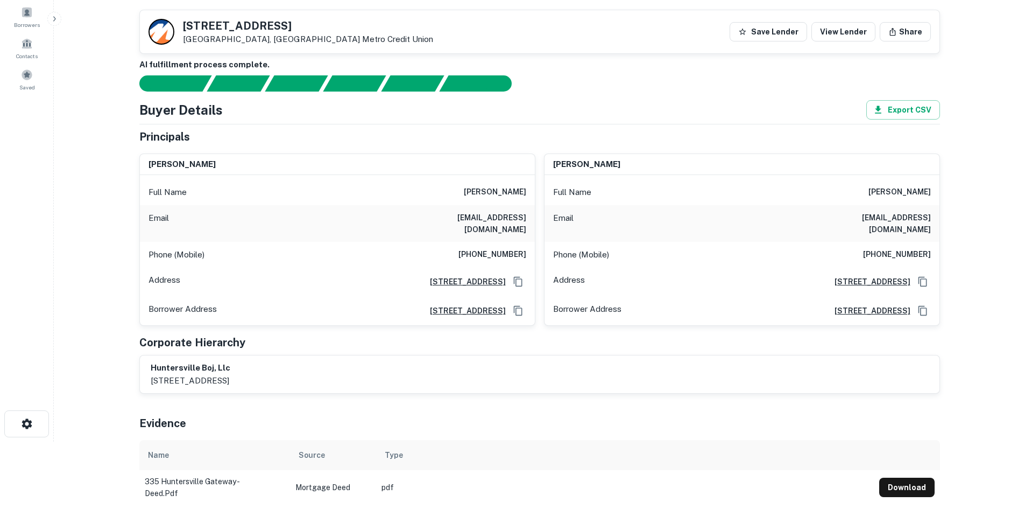
scroll to position [54, 0]
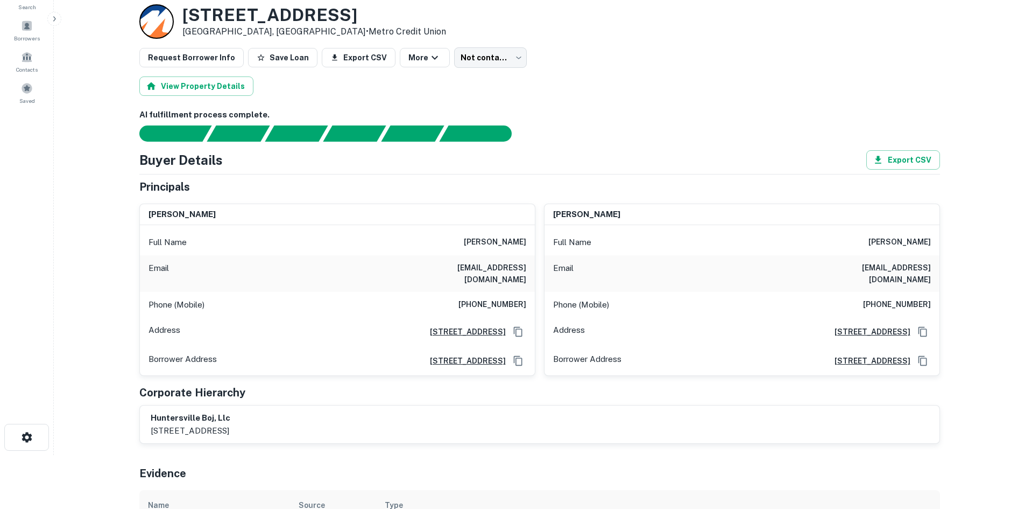
click at [489, 298] on h6 "[PHONE_NUMBER]" at bounding box center [493, 304] width 68 height 13
click at [490, 298] on h6 "[PHONE_NUMBER]" at bounding box center [493, 304] width 68 height 13
copy h6 "[PHONE_NUMBER]"
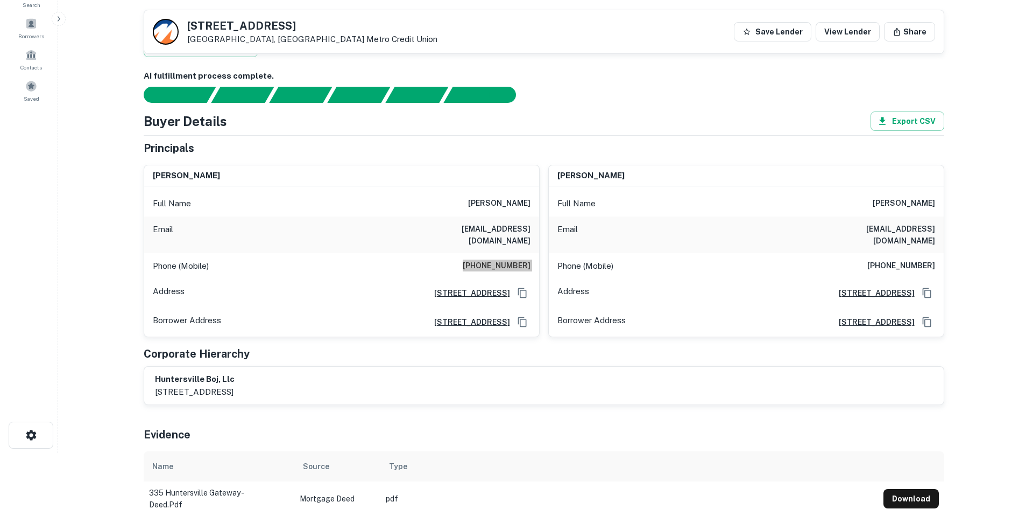
scroll to position [0, 0]
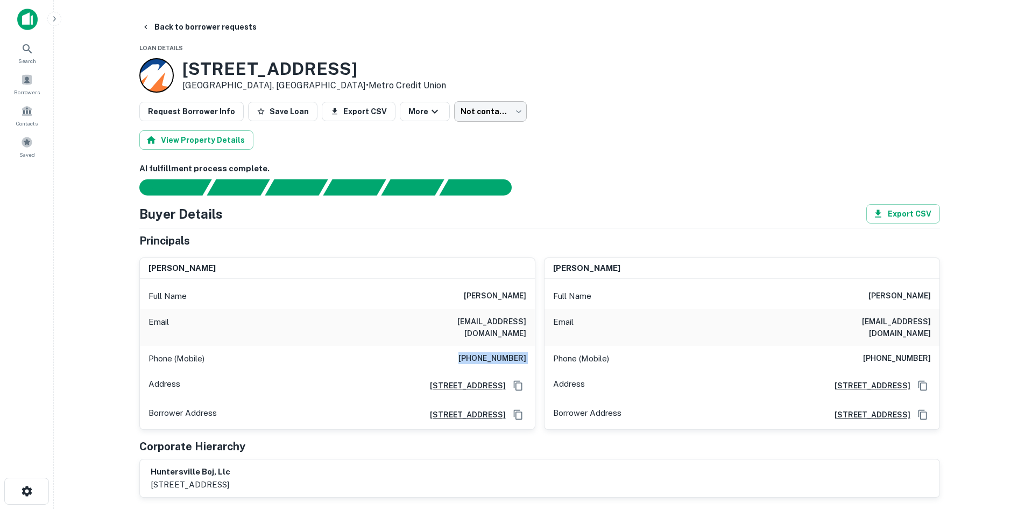
click at [504, 111] on body "Search Borrowers Contacts Saved Back to borrower requests Loan Details [STREET_…" at bounding box center [512, 254] width 1025 height 509
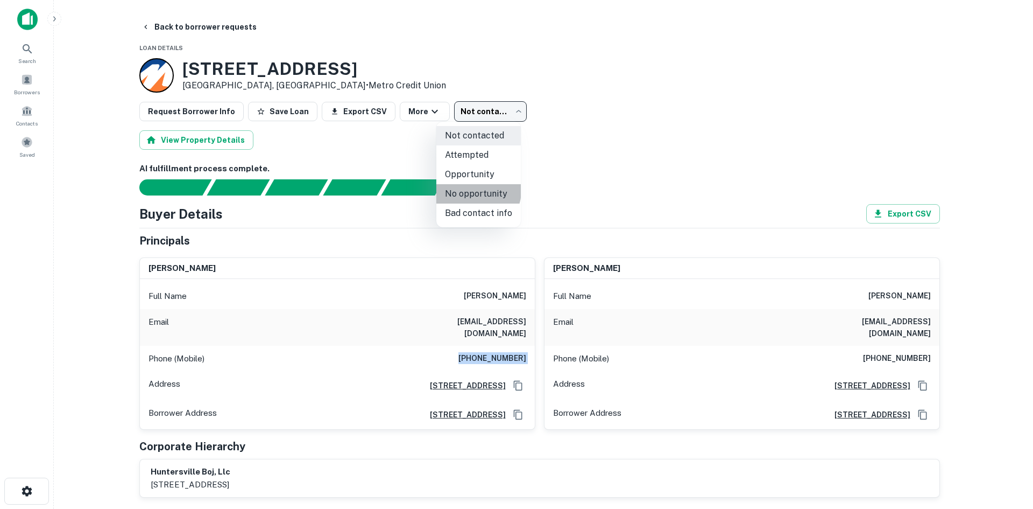
click at [476, 191] on li "No opportunity" at bounding box center [479, 193] width 85 height 19
type input "**********"
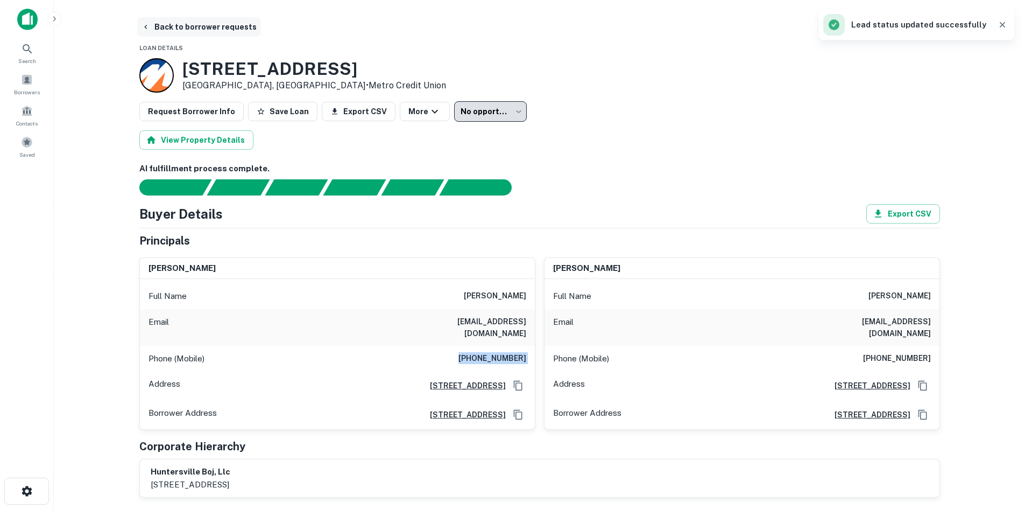
click at [205, 26] on button "Back to borrower requests" at bounding box center [199, 26] width 124 height 19
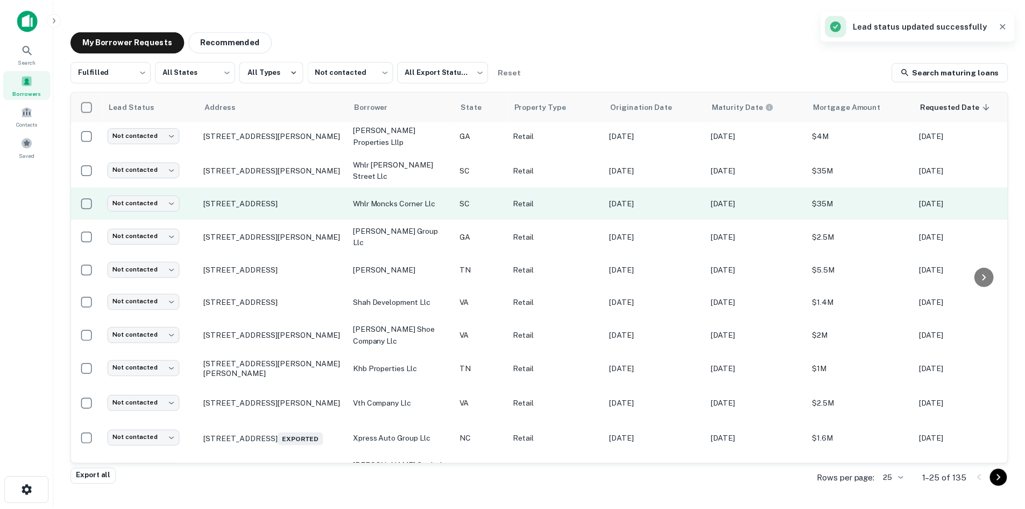
scroll to position [108, 0]
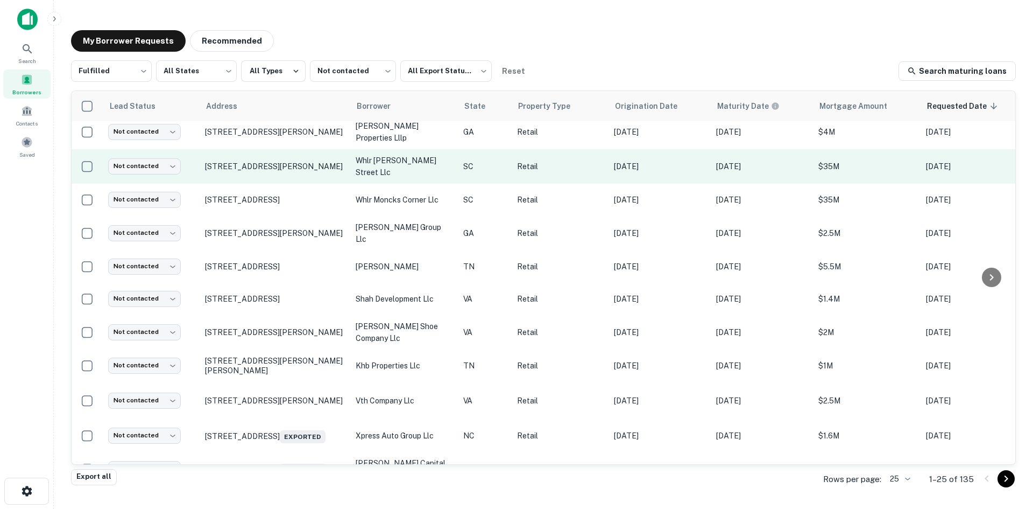
click at [308, 178] on td "[STREET_ADDRESS][PERSON_NAME]" at bounding box center [275, 166] width 151 height 34
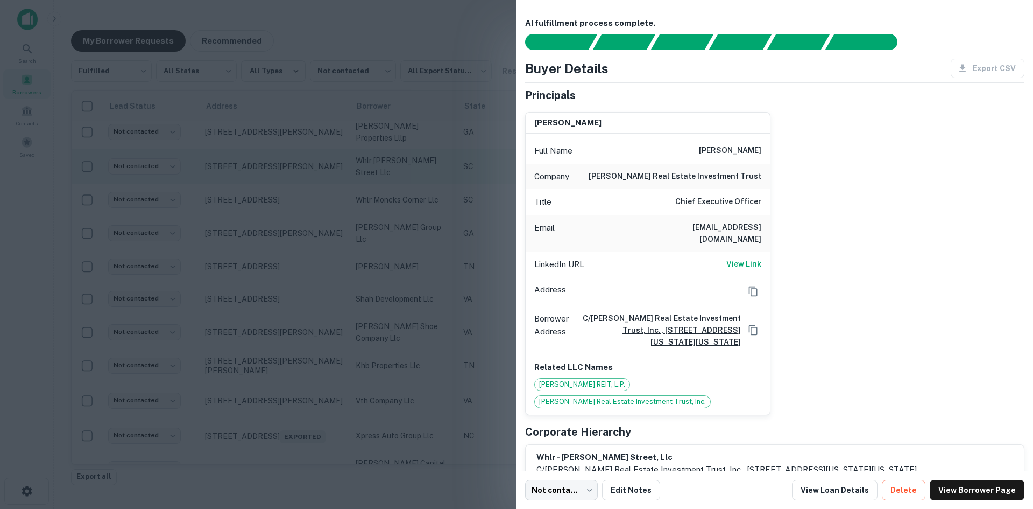
click at [308, 178] on div at bounding box center [516, 254] width 1033 height 509
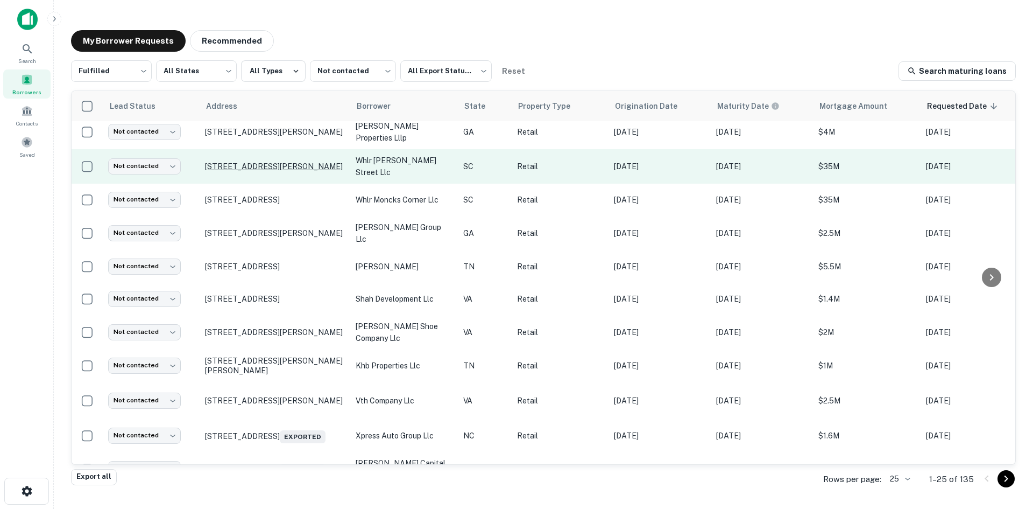
click at [310, 165] on p "[STREET_ADDRESS][PERSON_NAME]" at bounding box center [275, 166] width 140 height 10
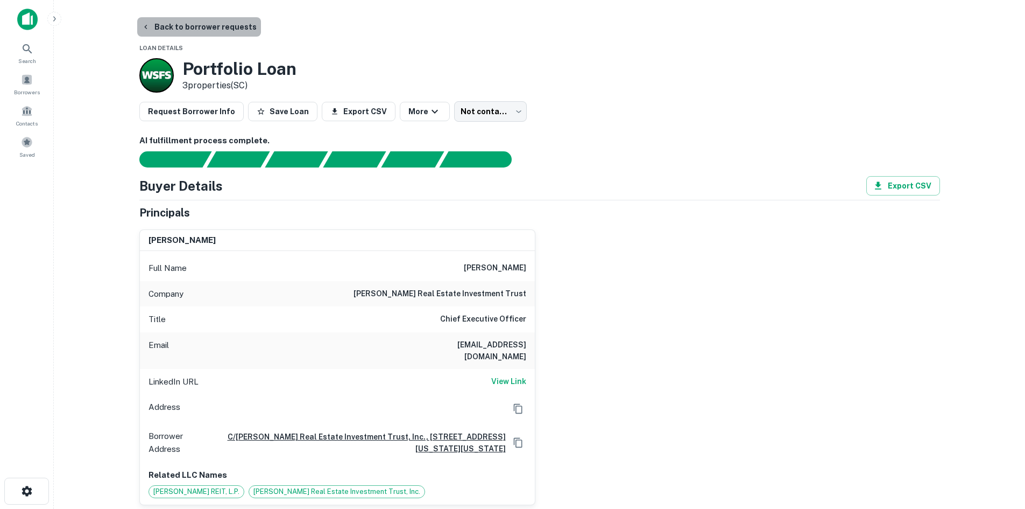
click at [198, 30] on button "Back to borrower requests" at bounding box center [199, 26] width 124 height 19
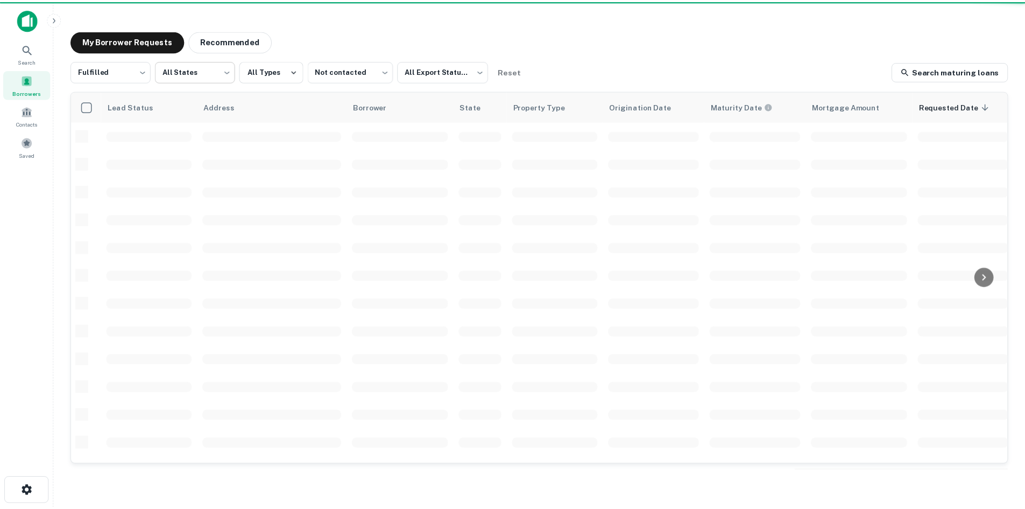
scroll to position [108, 0]
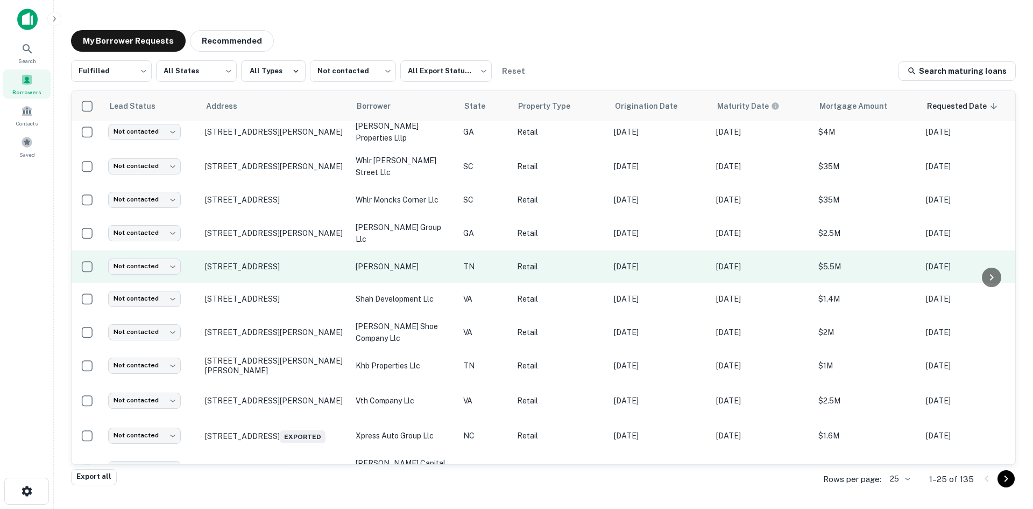
click at [311, 271] on td "[STREET_ADDRESS]" at bounding box center [275, 266] width 151 height 32
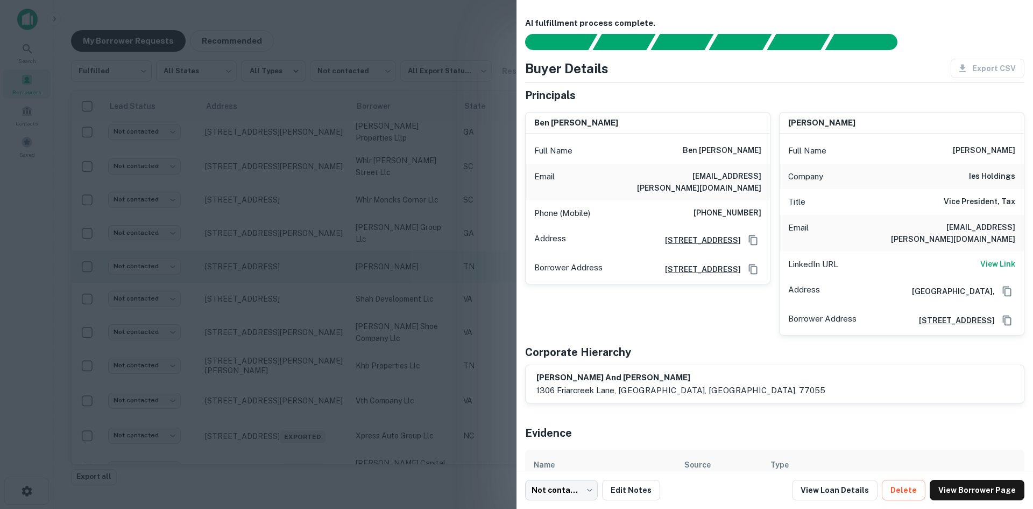
click at [311, 271] on div at bounding box center [516, 254] width 1033 height 509
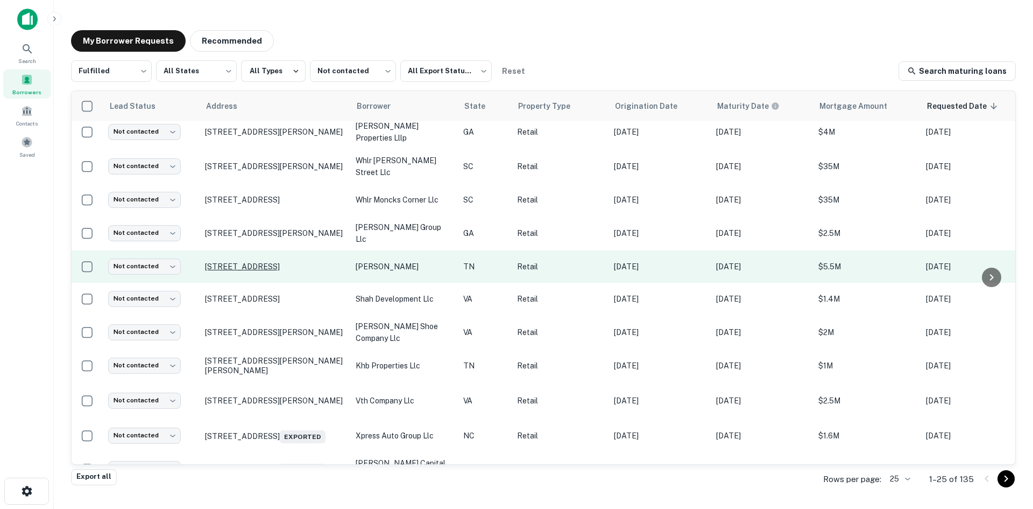
click at [309, 262] on p "[STREET_ADDRESS]" at bounding box center [275, 267] width 140 height 10
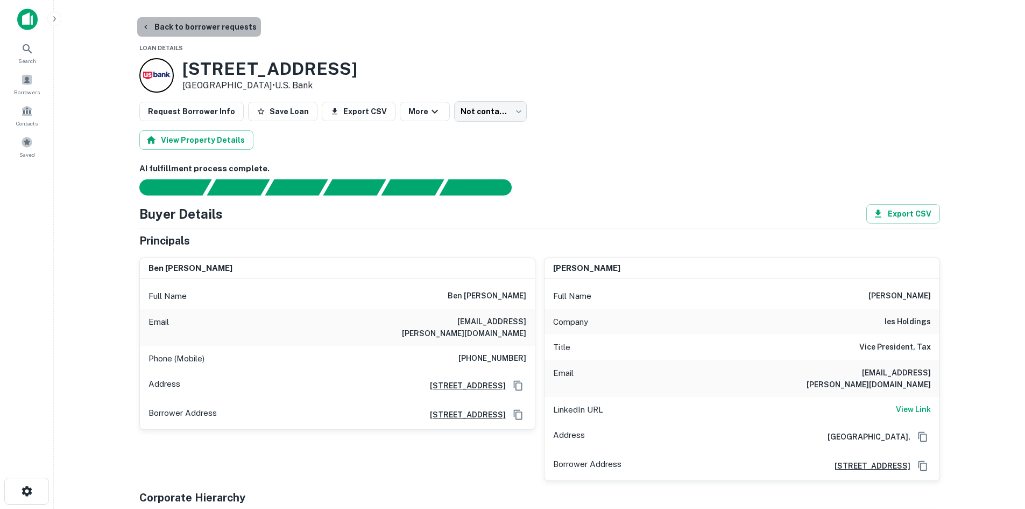
click at [223, 24] on button "Back to borrower requests" at bounding box center [199, 26] width 124 height 19
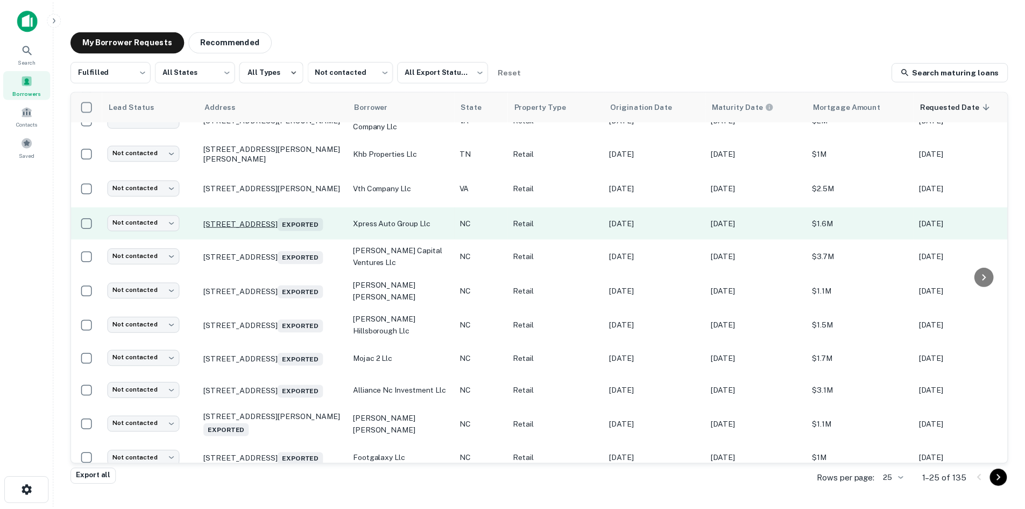
scroll to position [323, 0]
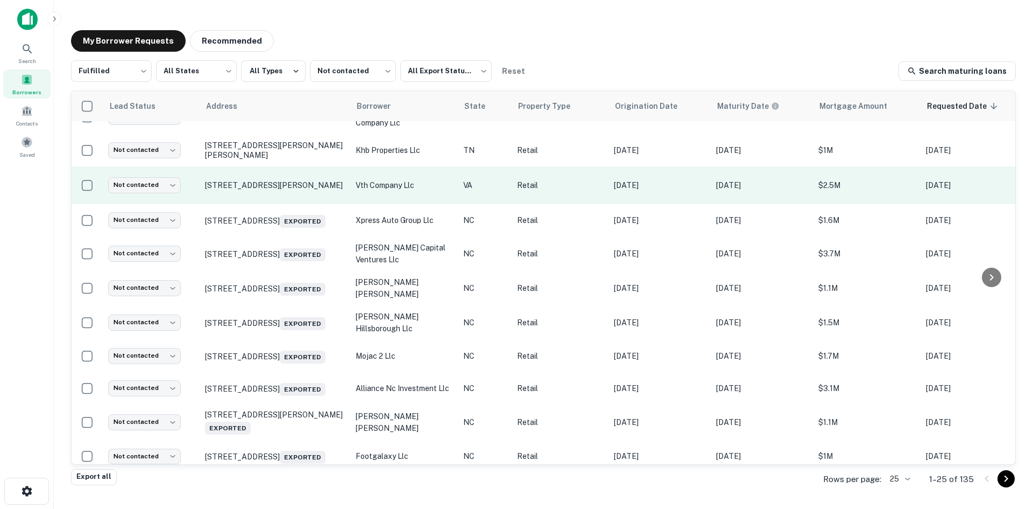
click at [288, 189] on td "[STREET_ADDRESS][PERSON_NAME]" at bounding box center [275, 185] width 151 height 38
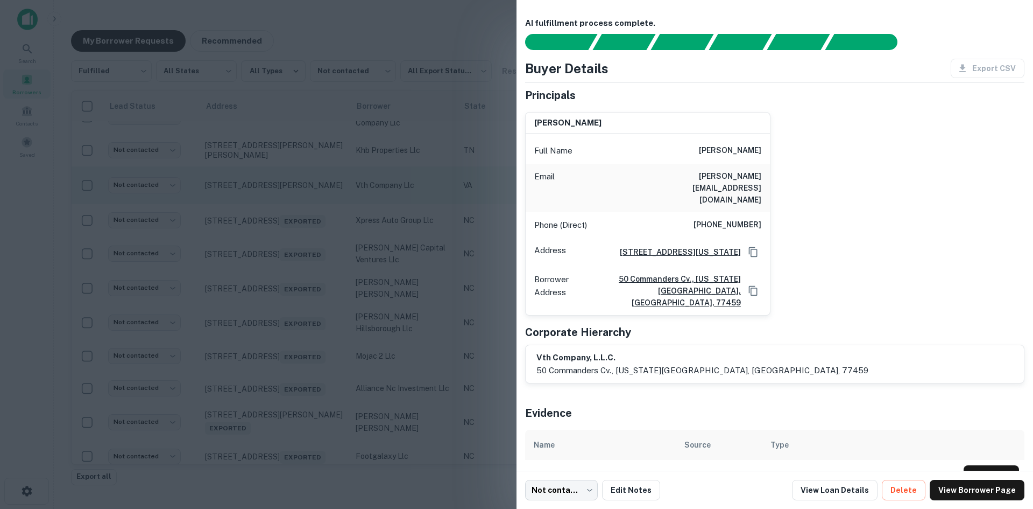
click at [288, 189] on div at bounding box center [516, 254] width 1033 height 509
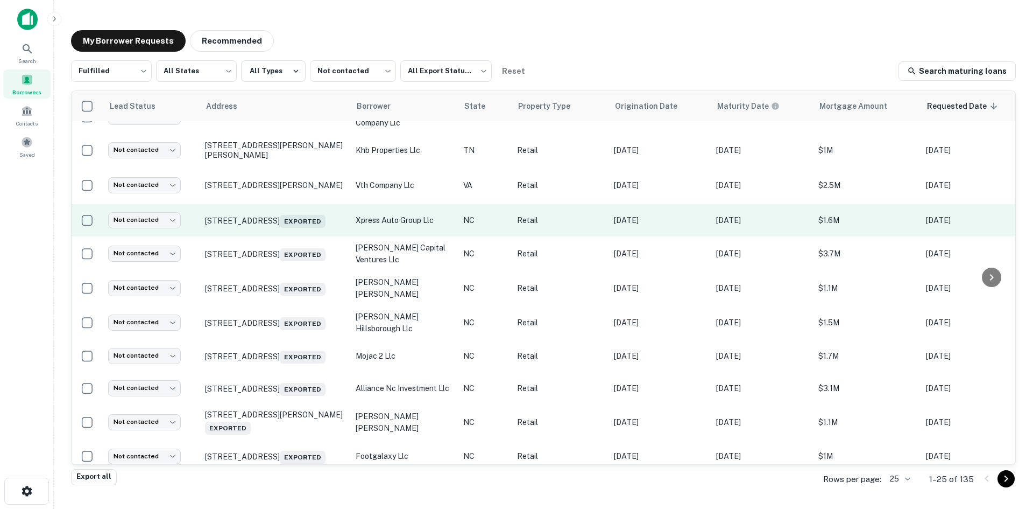
click at [284, 227] on td "[STREET_ADDRESS] Exported" at bounding box center [275, 220] width 151 height 32
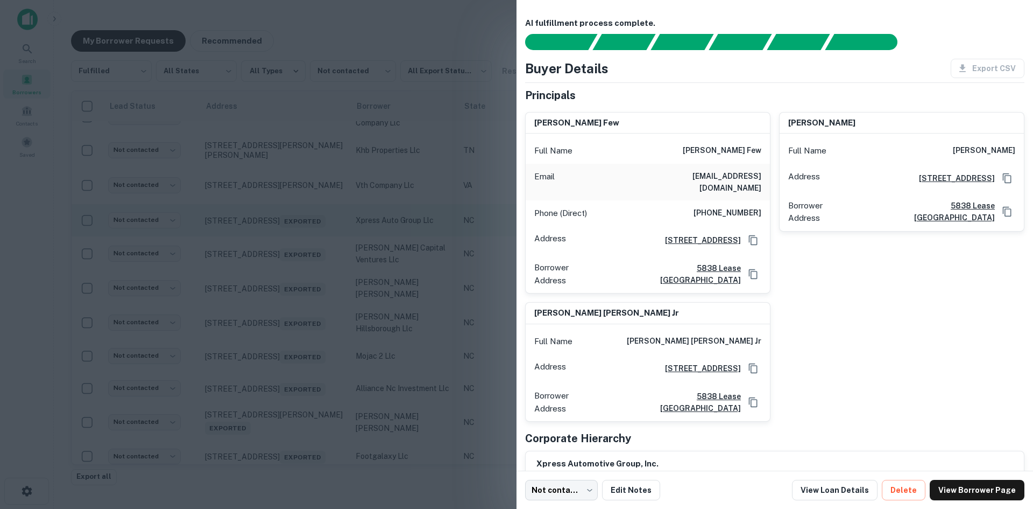
click at [284, 227] on div at bounding box center [516, 254] width 1033 height 509
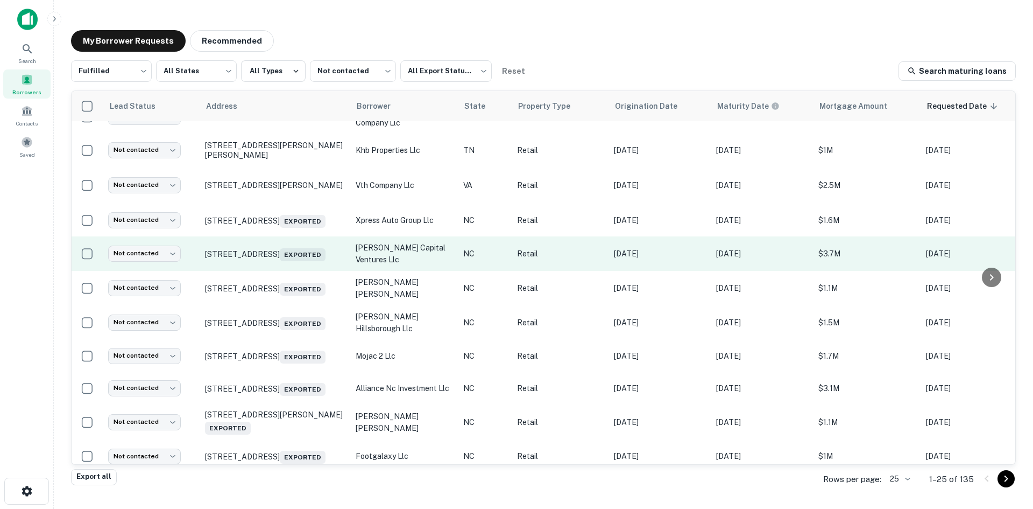
click at [283, 264] on td "[STREET_ADDRESS] Exported" at bounding box center [275, 253] width 151 height 34
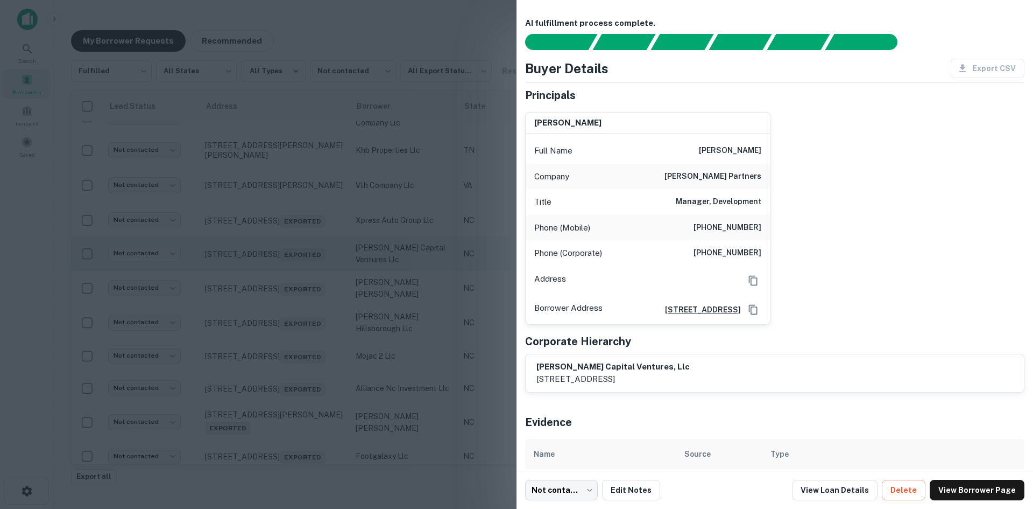
click at [283, 264] on div at bounding box center [516, 254] width 1033 height 509
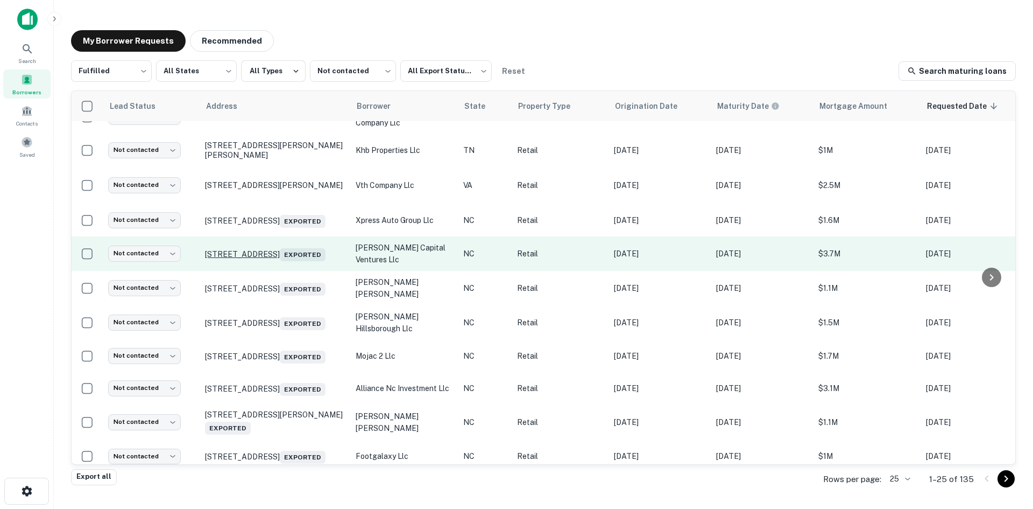
click at [281, 249] on p "[STREET_ADDRESS] Exported" at bounding box center [275, 253] width 140 height 15
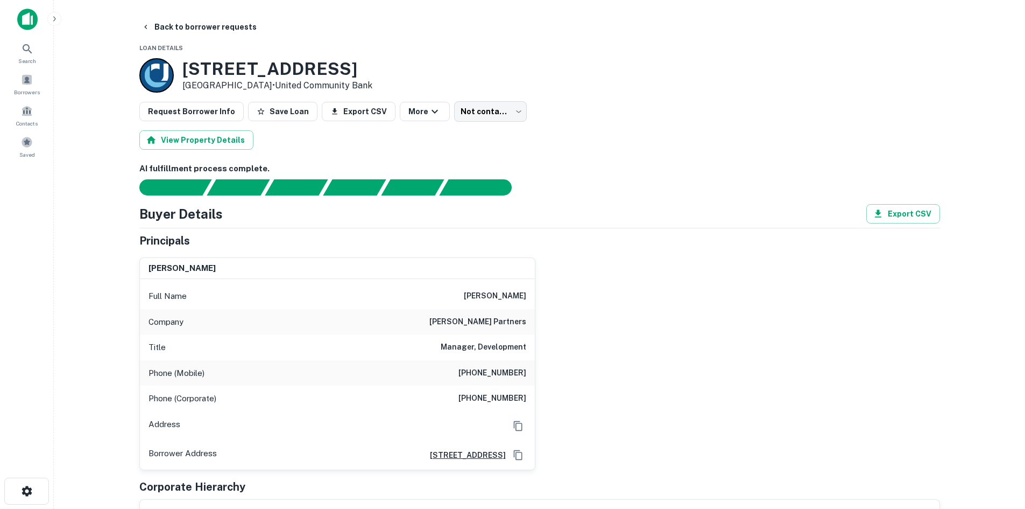
drag, startPoint x: 182, startPoint y: 70, endPoint x: 276, endPoint y: 85, distance: 94.2
click at [276, 85] on div "[STREET_ADDRESS] • United Community Bank" at bounding box center [277, 75] width 190 height 33
copy div "[STREET_ADDRESS]"
drag, startPoint x: 466, startPoint y: 293, endPoint x: 561, endPoint y: 319, distance: 98.6
click at [561, 319] on div "[PERSON_NAME] Full Name [PERSON_NAME] Company [PERSON_NAME] partners Title Mana…" at bounding box center [536, 359] width 810 height 221
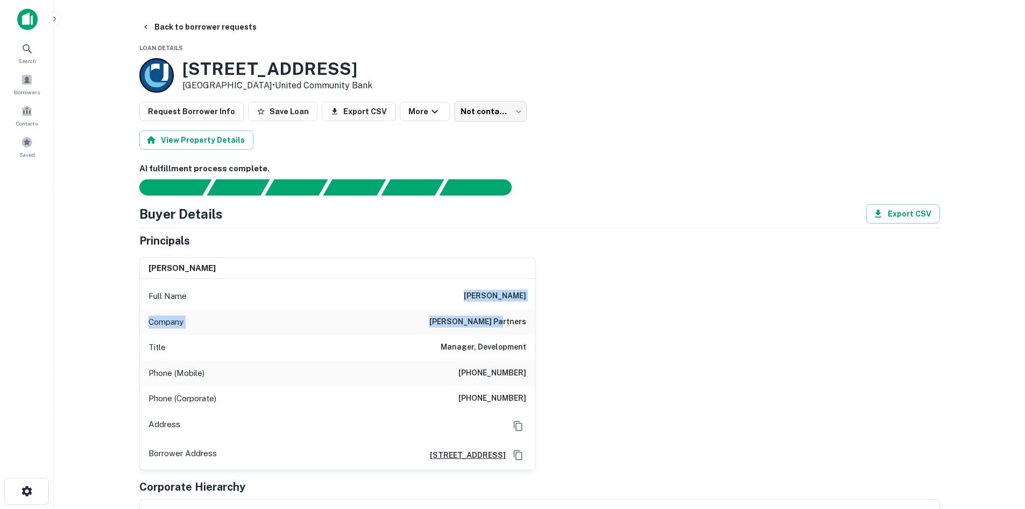
copy div "[PERSON_NAME] Company [PERSON_NAME] partners"
click at [486, 378] on h6 "[PHONE_NUMBER]" at bounding box center [493, 373] width 68 height 13
copy h6 "[PHONE_NUMBER]"
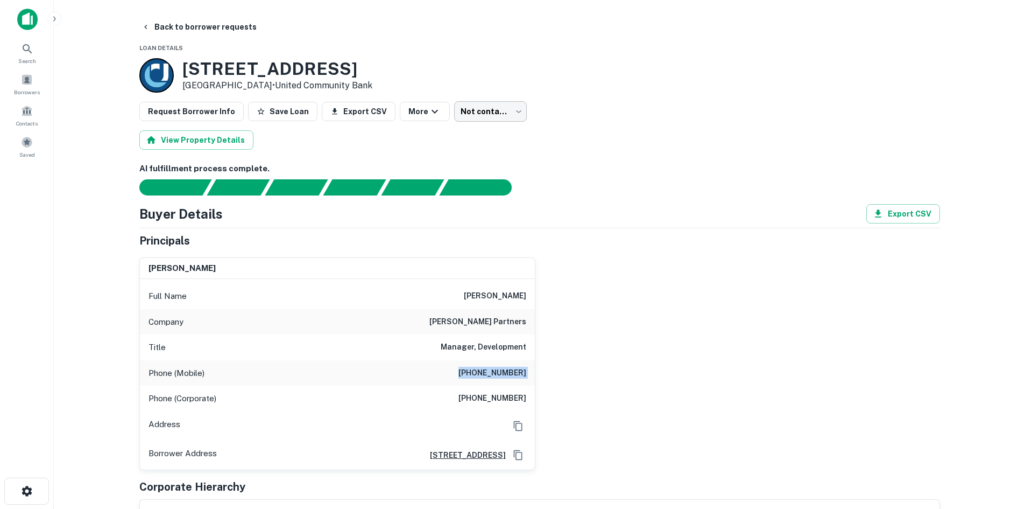
click at [465, 110] on body "Search Borrowers Contacts Saved Back to borrower requests Loan Details [STREET_…" at bounding box center [512, 254] width 1025 height 509
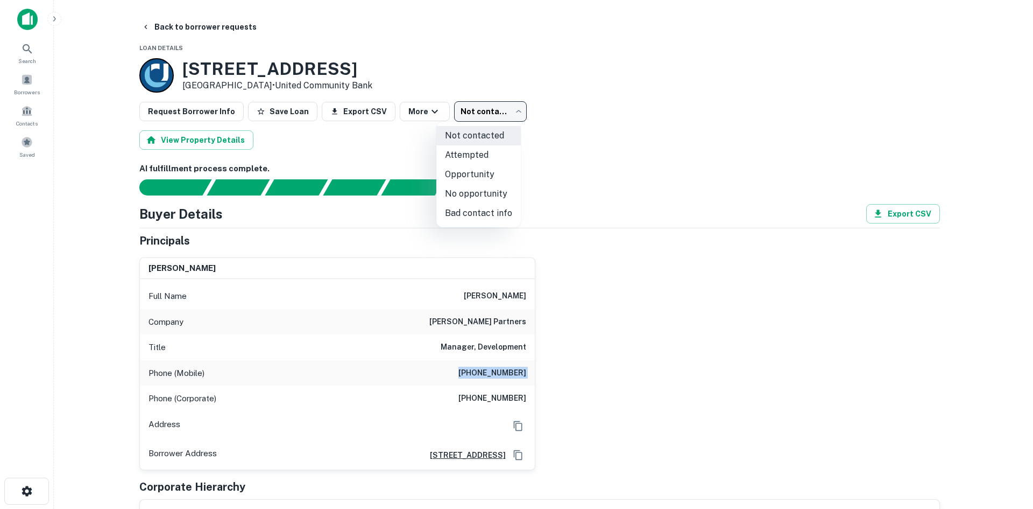
click at [479, 189] on li "No opportunity" at bounding box center [479, 193] width 85 height 19
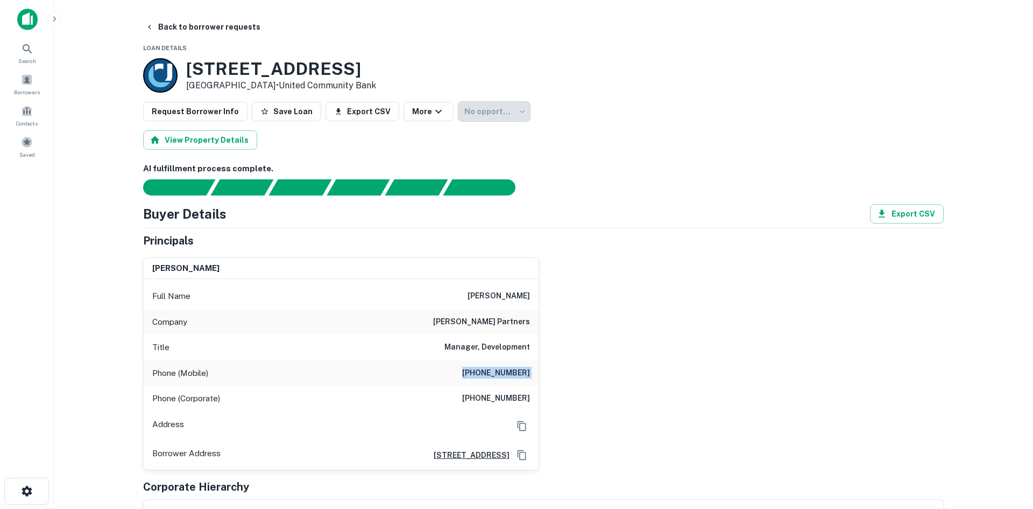
type input "**********"
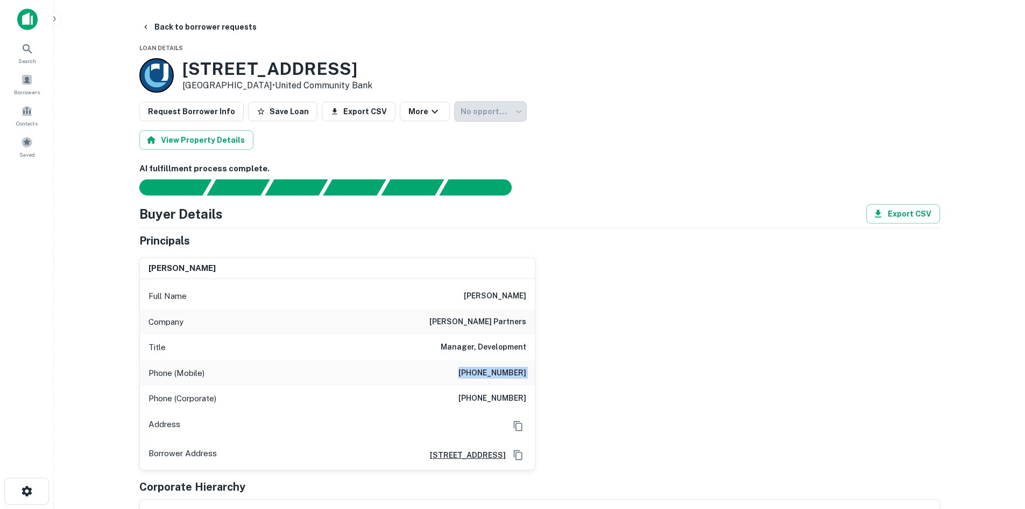
click at [199, 31] on button "Back to borrower requests" at bounding box center [199, 26] width 124 height 19
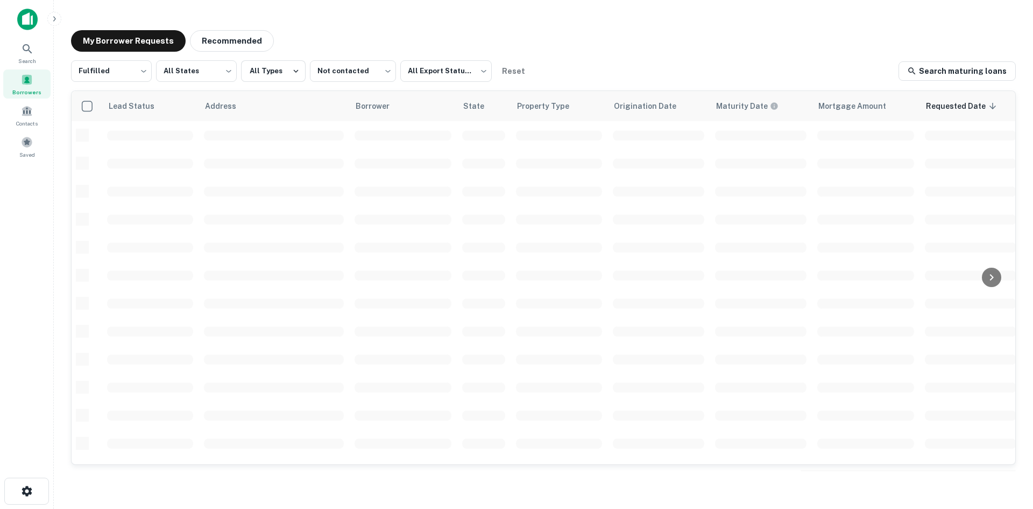
scroll to position [323, 0]
